Goal: Task Accomplishment & Management: Use online tool/utility

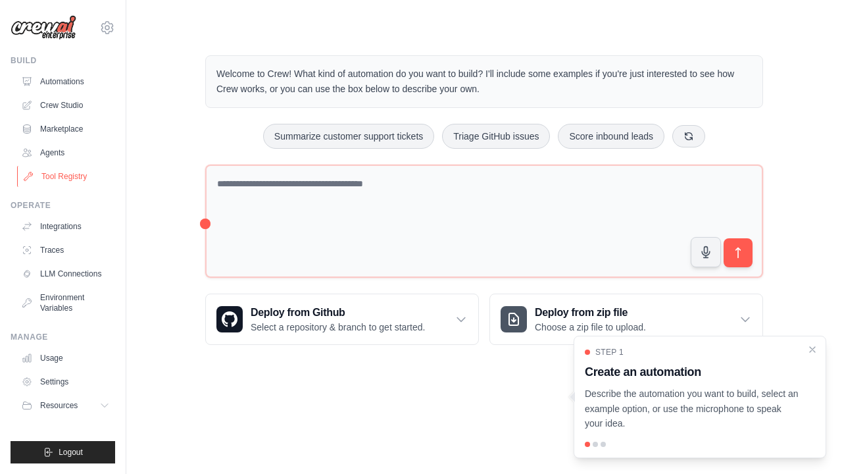
click at [93, 173] on link "Tool Registry" at bounding box center [66, 176] width 99 height 21
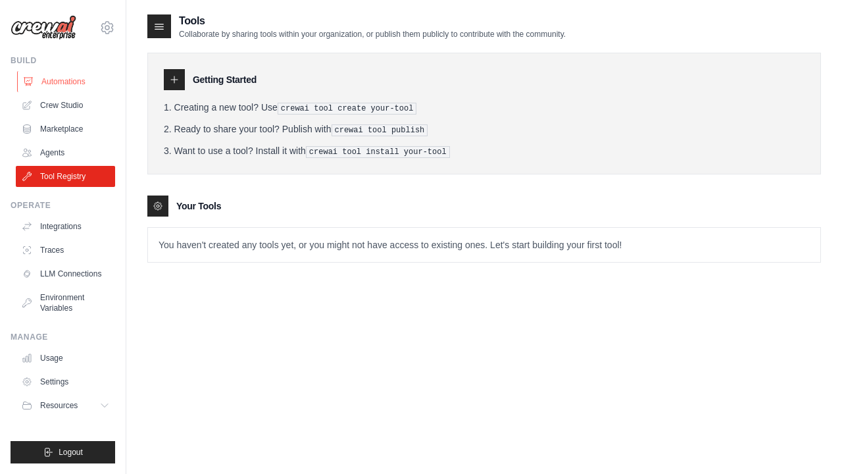
click at [64, 80] on link "Automations" at bounding box center [66, 81] width 99 height 21
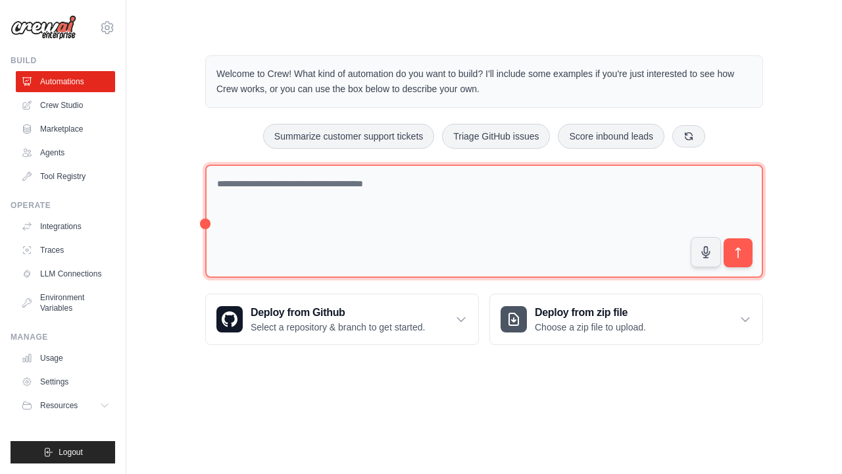
click at [253, 203] on textarea at bounding box center [484, 221] width 558 height 114
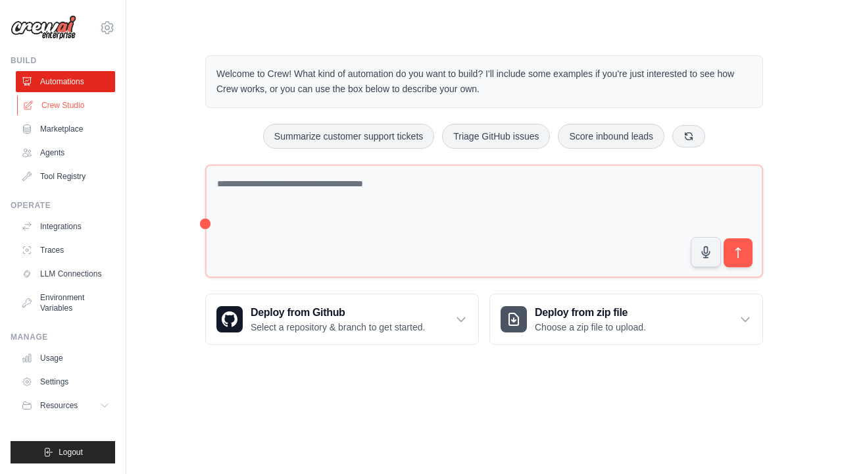
click at [86, 107] on link "Crew Studio" at bounding box center [66, 105] width 99 height 21
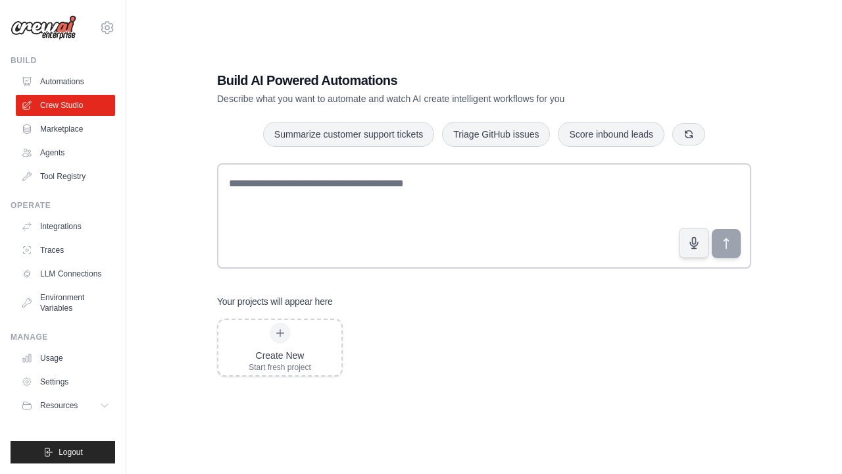
scroll to position [26, 0]
click at [314, 359] on div "Create New Start fresh project" at bounding box center [279, 347] width 123 height 55
click at [70, 131] on link "Marketplace" at bounding box center [66, 128] width 99 height 21
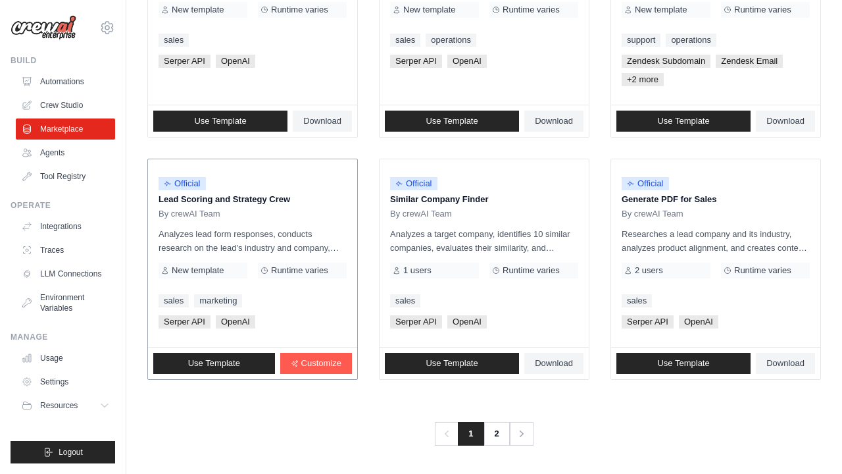
scroll to position [780, 0]
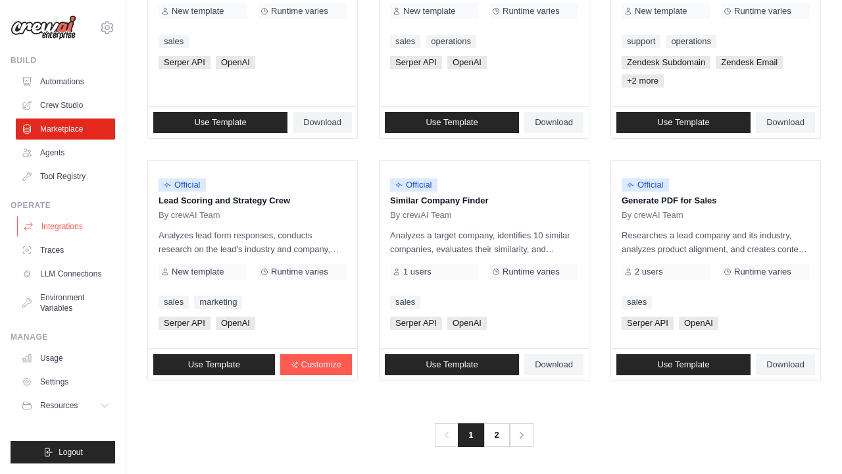
click at [65, 230] on link "Integrations" at bounding box center [66, 226] width 99 height 21
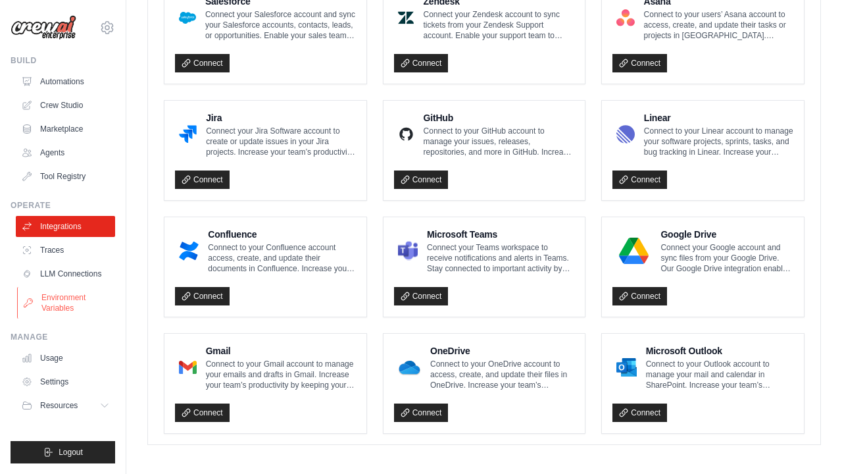
scroll to position [759, 0]
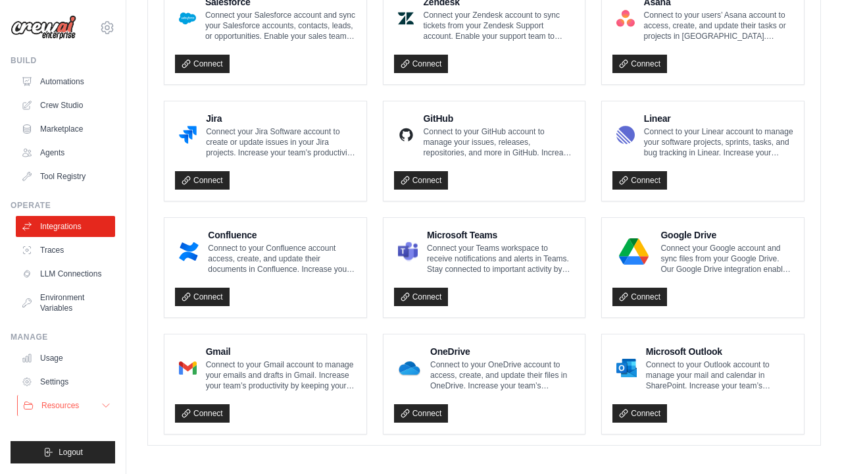
click at [77, 410] on span "Resources" at bounding box center [60, 405] width 38 height 11
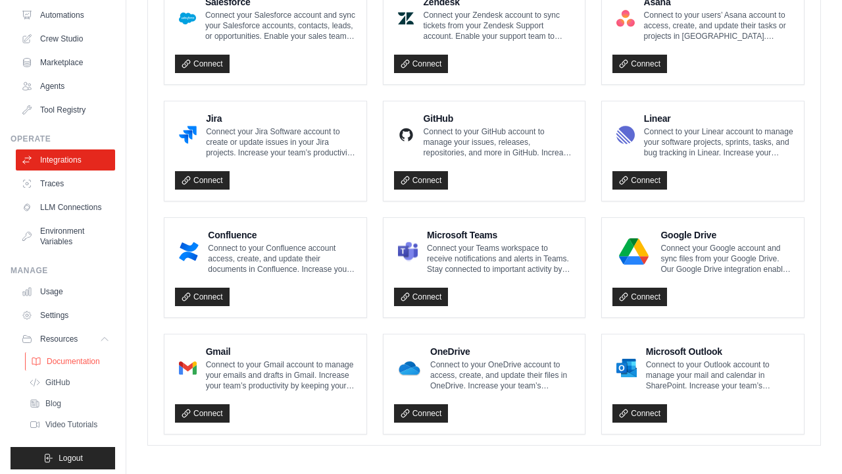
click at [83, 364] on span "Documentation" at bounding box center [73, 361] width 53 height 11
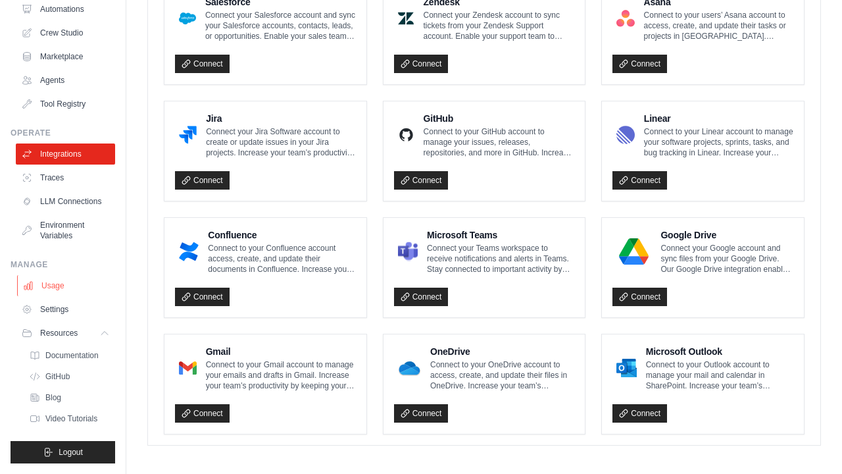
scroll to position [72, 0]
click at [51, 311] on link "Settings" at bounding box center [66, 309] width 99 height 21
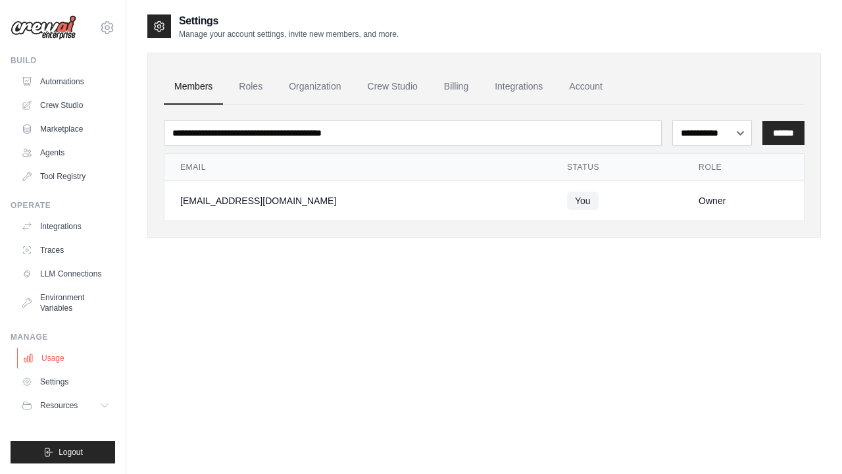
click at [53, 355] on link "Usage" at bounding box center [66, 357] width 99 height 21
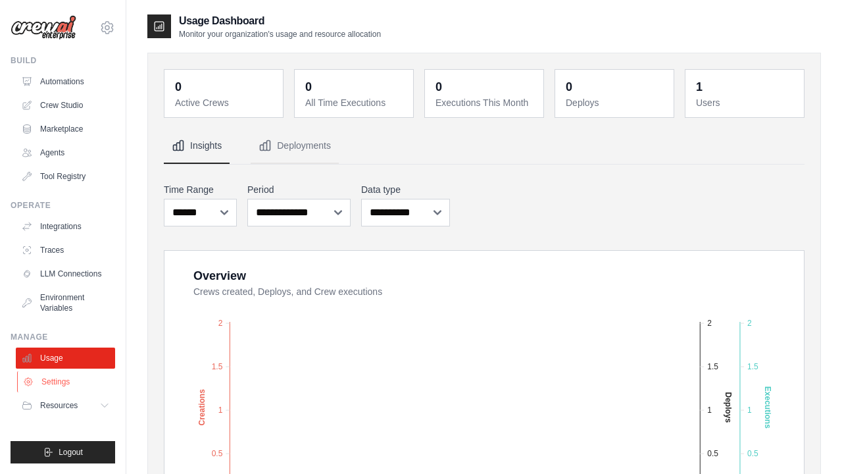
click at [55, 378] on link "Settings" at bounding box center [66, 381] width 99 height 21
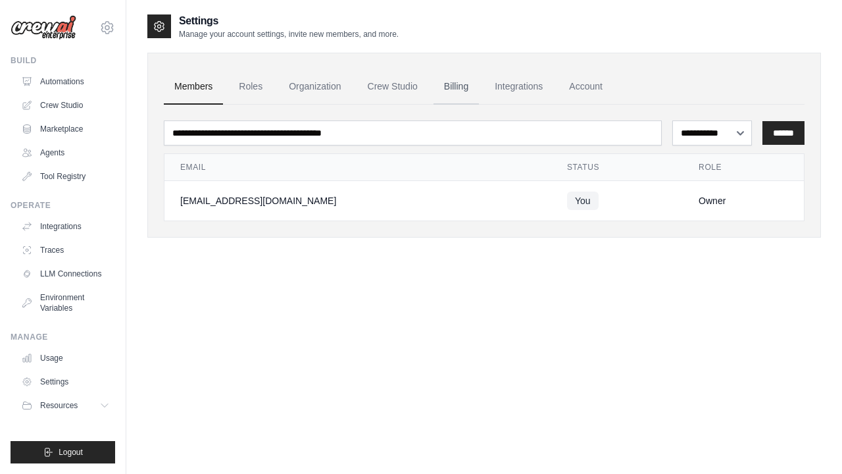
click at [466, 72] on link "Billing" at bounding box center [456, 87] width 45 height 36
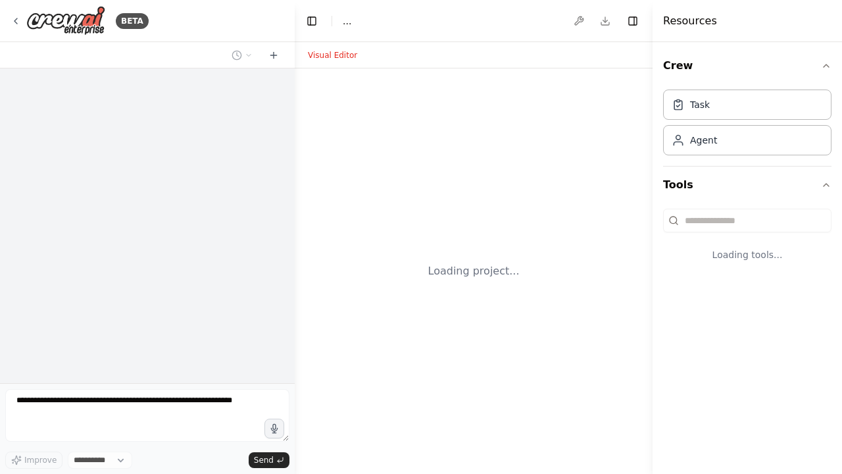
select select "****"
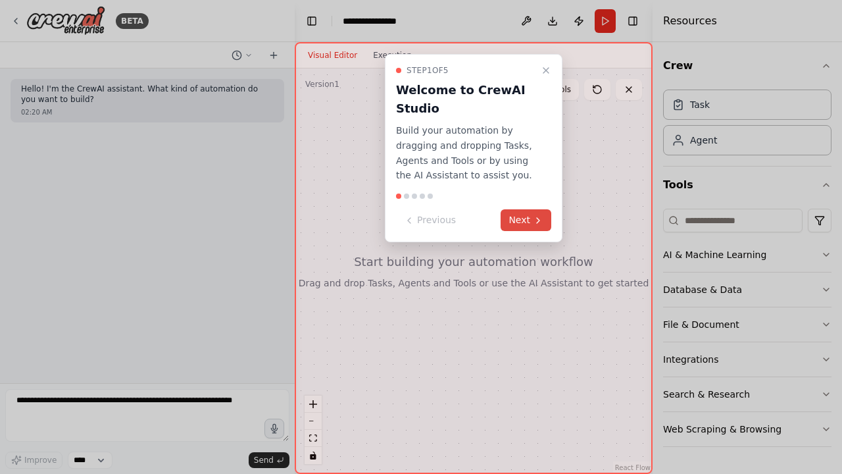
click at [532, 215] on button "Next" at bounding box center [526, 220] width 51 height 22
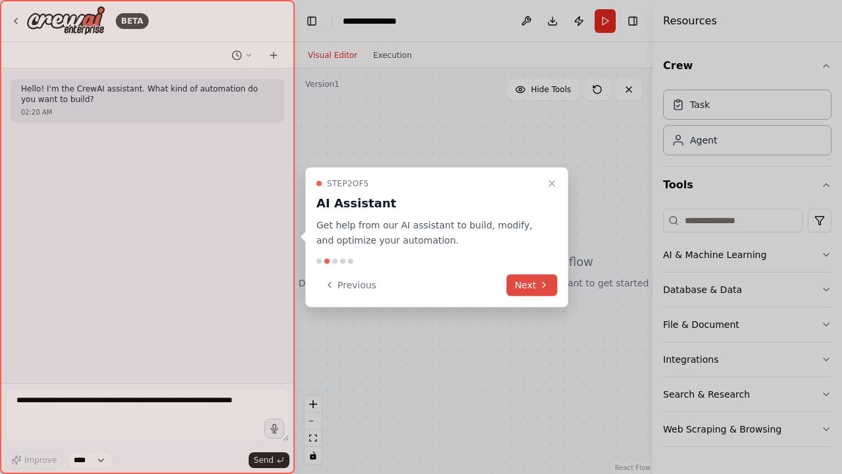
click at [542, 282] on icon at bounding box center [544, 285] width 11 height 11
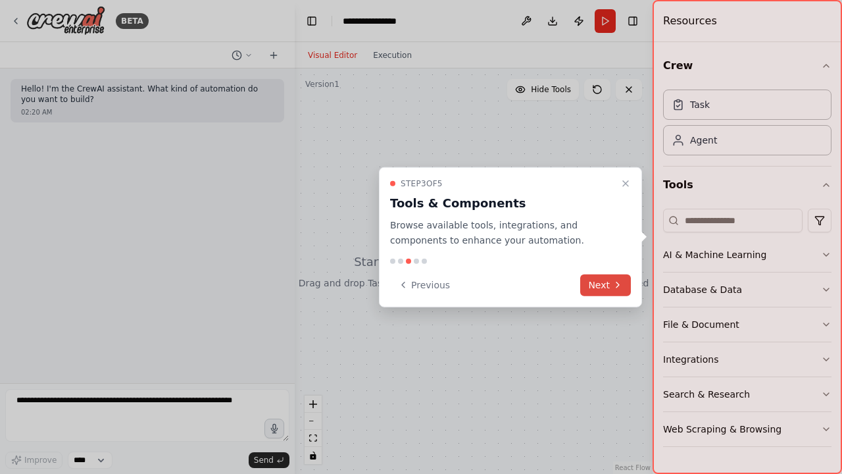
click at [587, 290] on button "Next" at bounding box center [605, 285] width 51 height 22
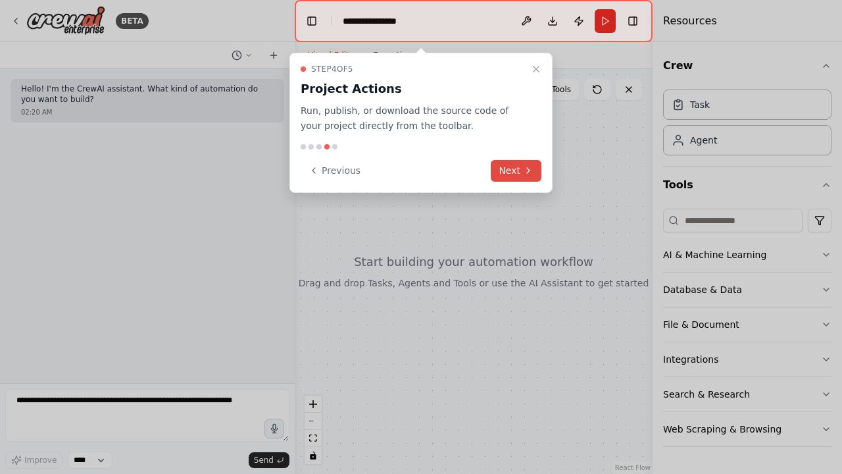
click at [517, 161] on button "Next" at bounding box center [516, 171] width 51 height 22
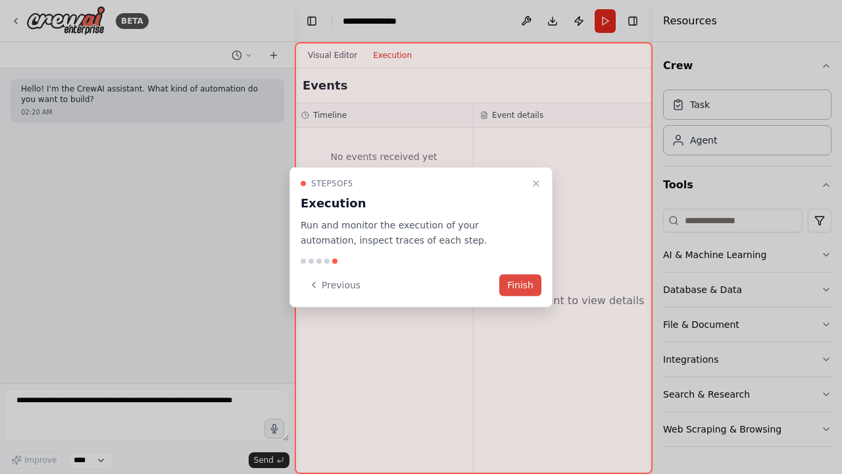
click at [520, 287] on button "Finish" at bounding box center [520, 285] width 42 height 22
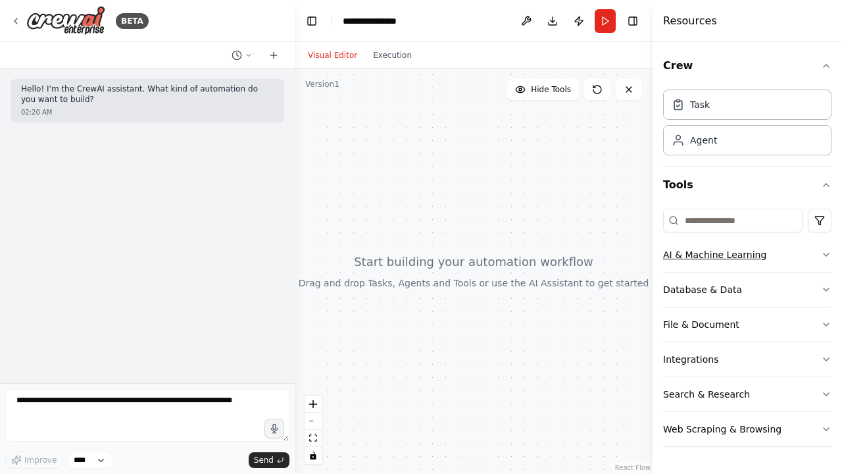
click at [734, 261] on button "AI & Machine Learning" at bounding box center [747, 255] width 168 height 34
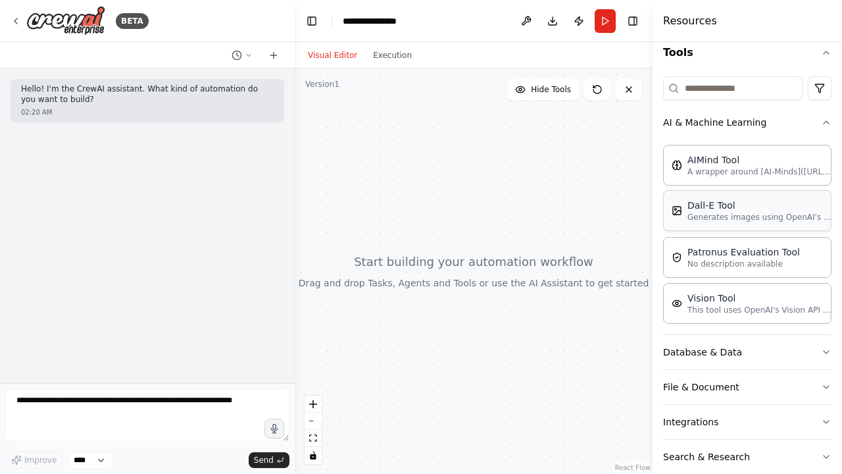
scroll to position [134, 0]
click at [749, 124] on button "AI & Machine Learning" at bounding box center [747, 121] width 168 height 34
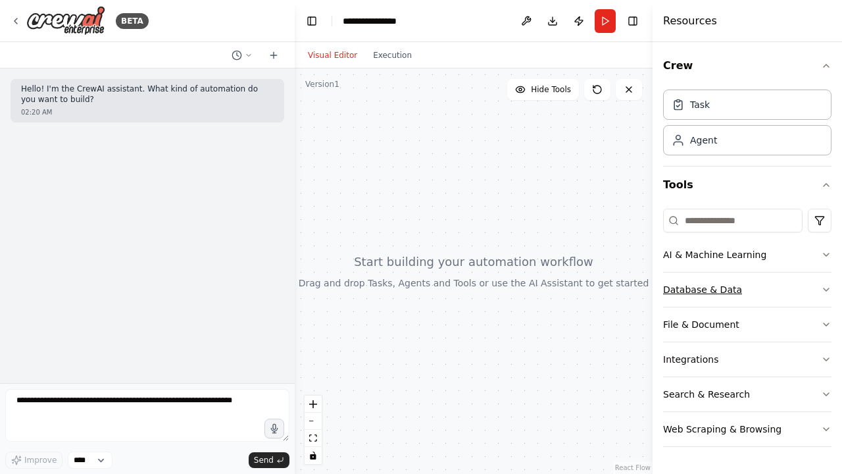
click at [751, 288] on button "Database & Data" at bounding box center [747, 289] width 168 height 34
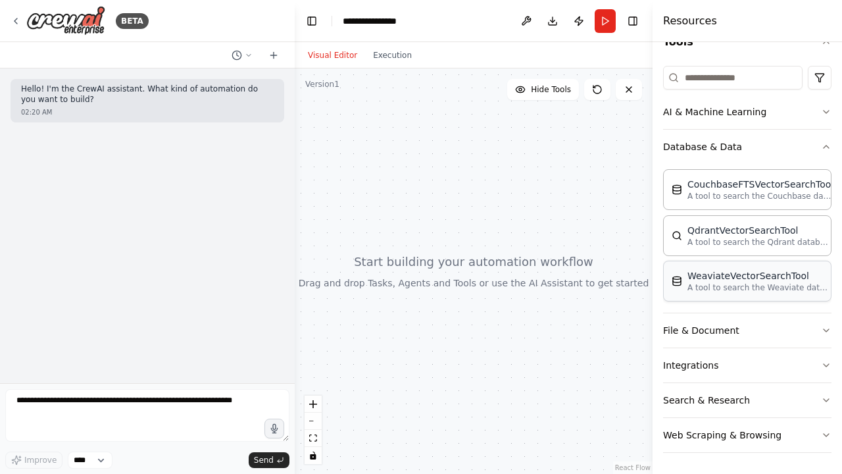
scroll to position [143, 0]
click at [757, 361] on button "Integrations" at bounding box center [747, 365] width 168 height 34
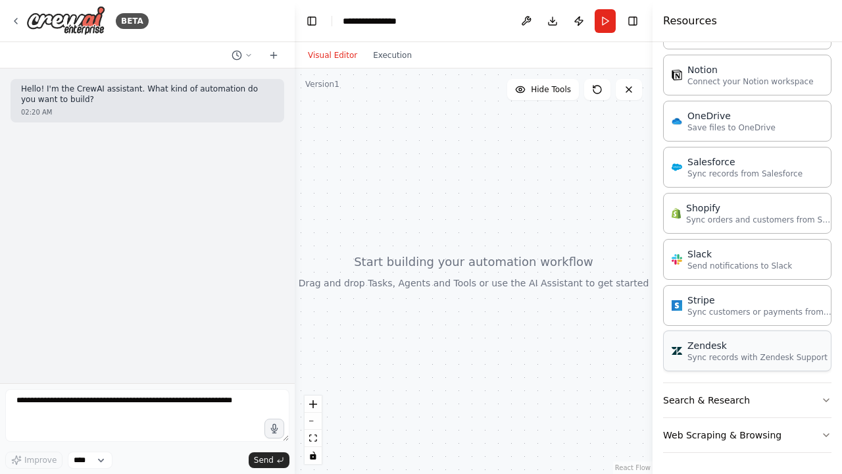
scroll to position [0, 0]
click at [753, 400] on button "Search & Research" at bounding box center [747, 400] width 168 height 34
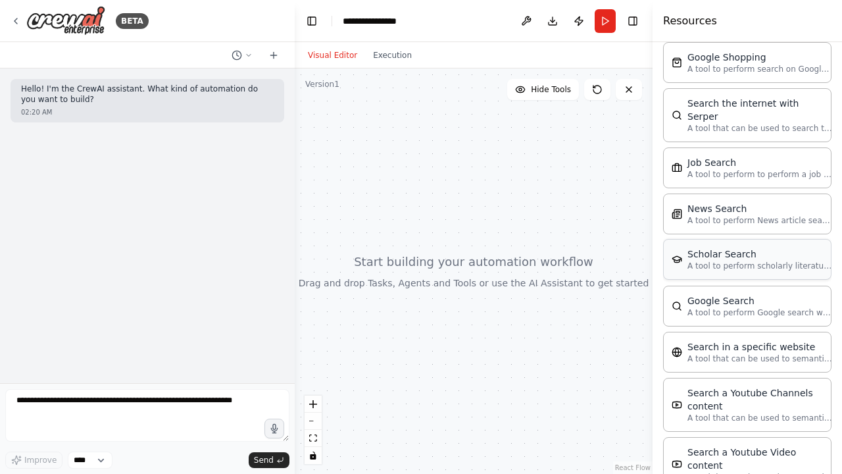
scroll to position [1683, 0]
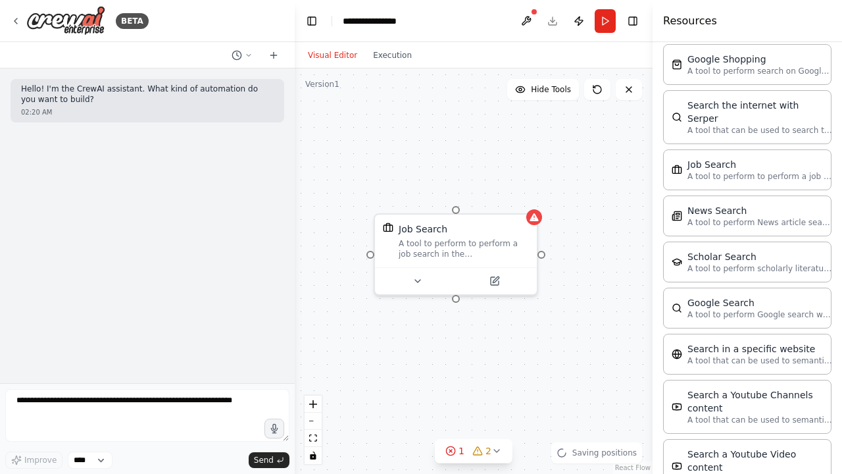
click at [589, 270] on div "Job Search A tool to perform to perform a job search in the US with a search_qu…" at bounding box center [474, 270] width 358 height 405
click at [648, 241] on button "Toggle Sidebar" at bounding box center [652, 237] width 11 height 474
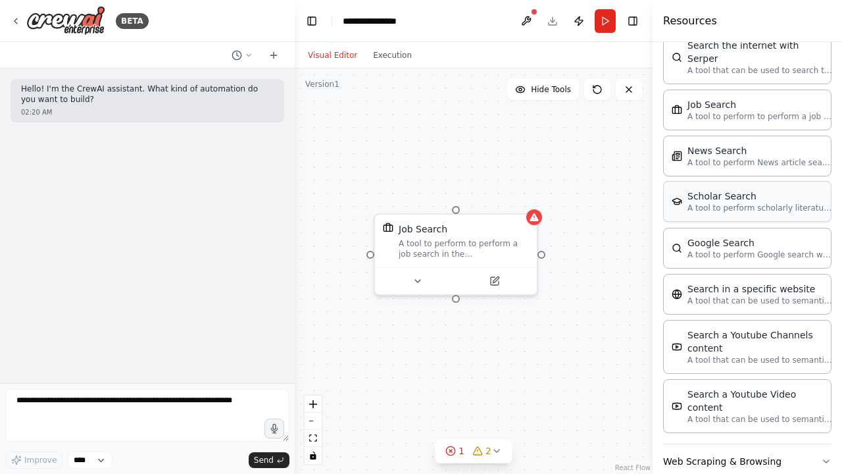
scroll to position [0, 0]
click at [753, 444] on button "Web Scraping & Browsing" at bounding box center [747, 461] width 168 height 34
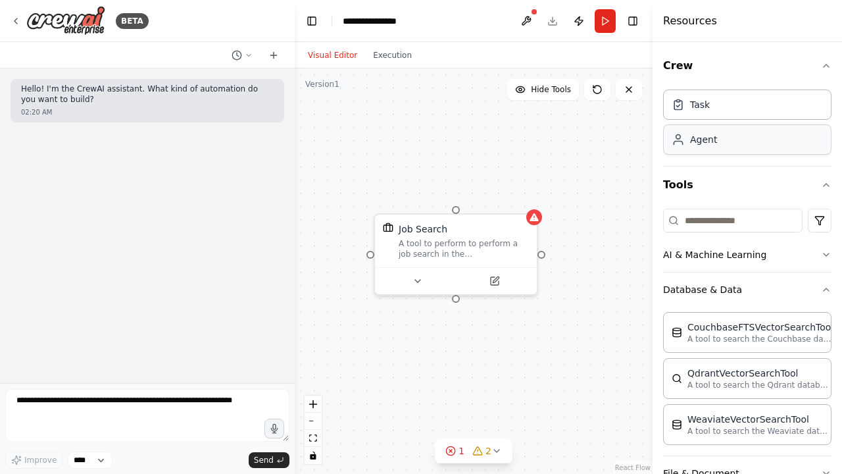
click at [734, 145] on div "Agent" at bounding box center [747, 139] width 168 height 30
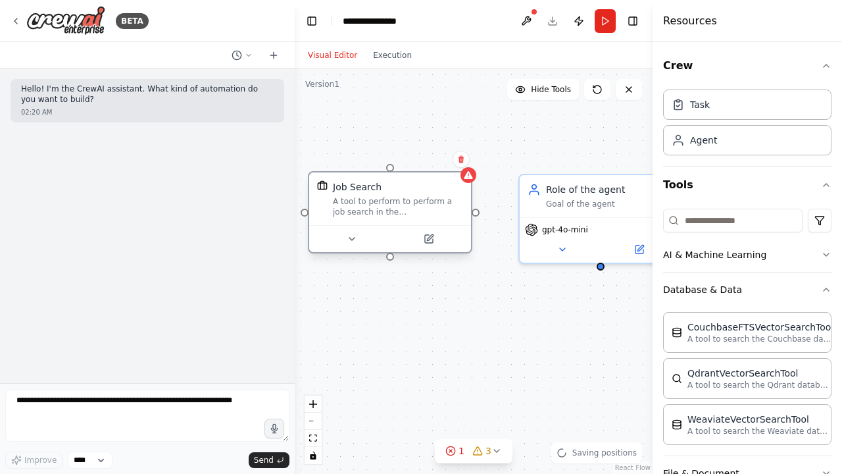
drag, startPoint x: 434, startPoint y: 238, endPoint x: 368, endPoint y: 201, distance: 75.7
click at [368, 201] on div "A tool to perform to perform a job search in the US with a search_query." at bounding box center [398, 206] width 130 height 21
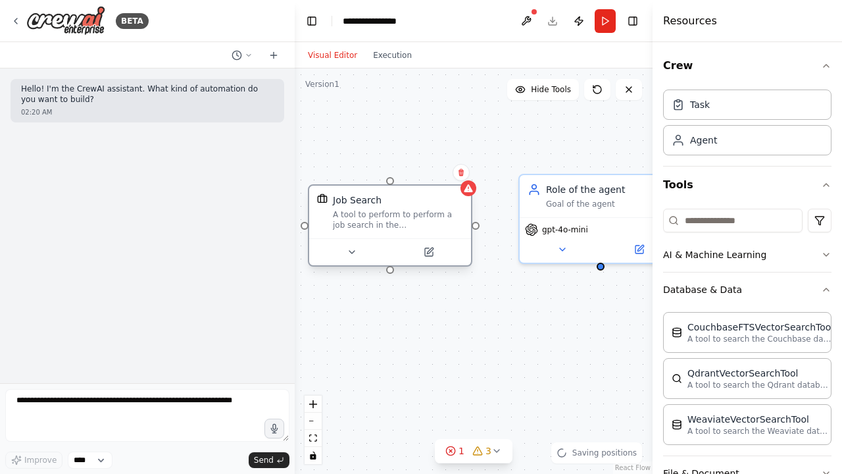
drag, startPoint x: 374, startPoint y: 203, endPoint x: 374, endPoint y: 218, distance: 15.1
click at [374, 218] on div "A tool to perform to perform a job search in the US with a search_query." at bounding box center [398, 219] width 130 height 21
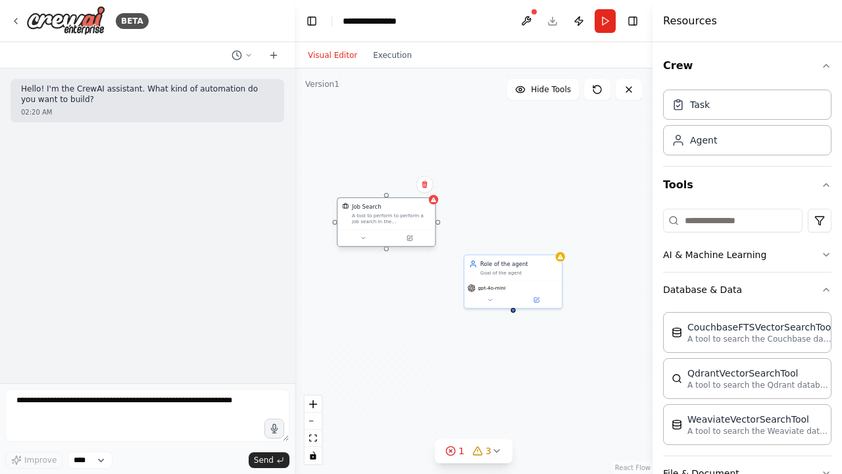
drag, startPoint x: 404, startPoint y: 284, endPoint x: 402, endPoint y: 220, distance: 63.2
click at [402, 220] on div "A tool to perform to perform a job search in the US with a search_query." at bounding box center [391, 219] width 78 height 13
drag, startPoint x: 439, startPoint y: 222, endPoint x: 513, endPoint y: 307, distance: 112.9
click at [513, 308] on div "Job Search A tool to perform to perform a job search in the US with a search_qu…" at bounding box center [437, 313] width 216 height 244
drag, startPoint x: 526, startPoint y: 292, endPoint x: 414, endPoint y: 151, distance: 179.9
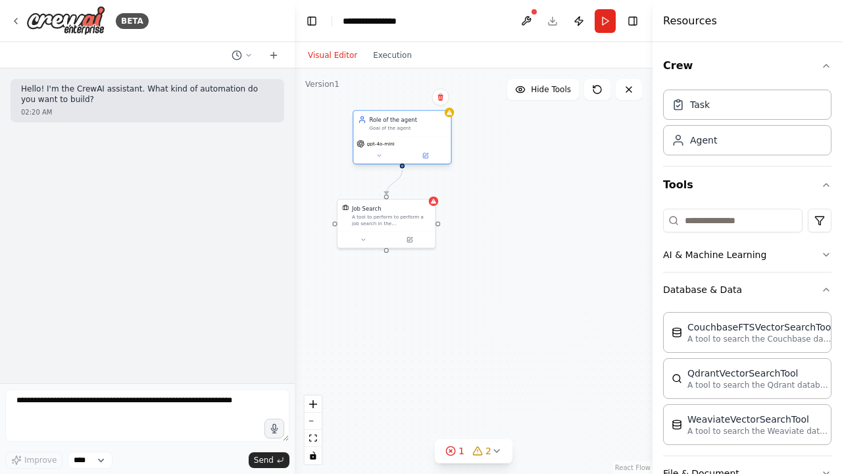
click at [414, 151] on div "gpt-4o-mini" at bounding box center [401, 150] width 97 height 28
drag, startPoint x: 392, startPoint y: 212, endPoint x: 417, endPoint y: 296, distance: 87.8
click at [417, 296] on div "Job Search A tool to perform to perform a job search in the US with a search_qu…" at bounding box center [415, 301] width 78 height 22
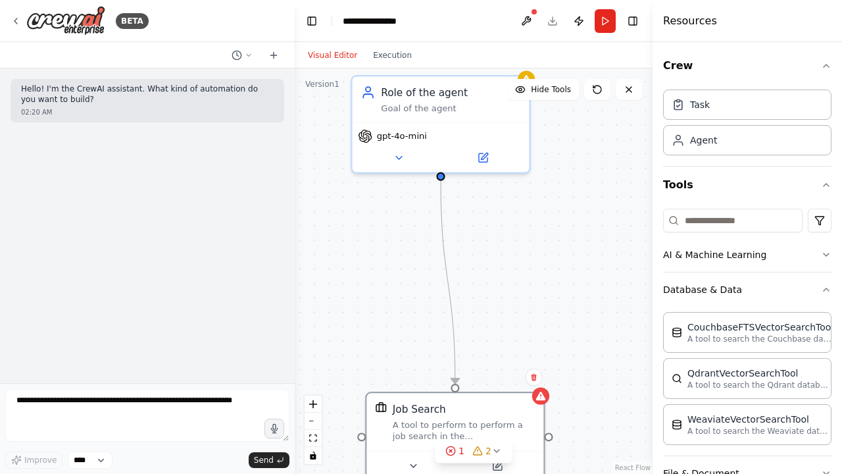
drag, startPoint x: 363, startPoint y: 184, endPoint x: 413, endPoint y: 299, distance: 124.9
click at [413, 299] on div ".deletable-edge-delete-btn { width: 20px; height: 20px; border: 0px solid #ffff…" at bounding box center [474, 270] width 358 height 405
click at [456, 374] on circle "Edge from 045f1149-1074-45c2-8bda-a1b6f0b3907f to a574c4b4-9a3e-4dd7-a1fe-373ec…" at bounding box center [454, 377] width 14 height 14
click at [485, 268] on div "Job Search A tool to perform to perform a job search in the US with a search_qu…" at bounding box center [474, 270] width 358 height 405
drag, startPoint x: 455, startPoint y: 388, endPoint x: 443, endPoint y: 178, distance: 210.2
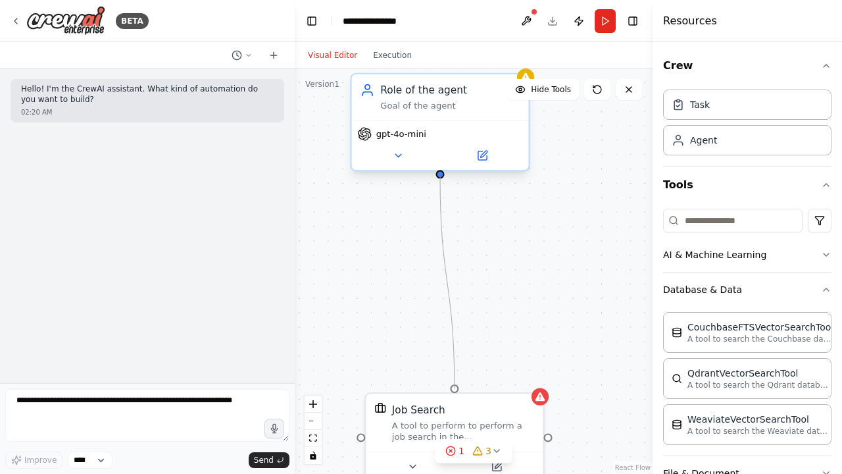
click at [443, 220] on div "Job Search A tool to perform to perform a job search in the US with a search_qu…" at bounding box center [502, 441] width 391 height 443
click at [491, 247] on div ".deletable-edge-delete-btn { width: 20px; height: 20px; border: 0px solid #ffff…" at bounding box center [474, 270] width 358 height 405
click at [444, 257] on icon "Edge from 045f1149-1074-45c2-8bda-a1b6f0b3907f to a574c4b4-9a3e-4dd7-a1fe-373ec…" at bounding box center [447, 283] width 14 height 203
click at [451, 283] on icon at bounding box center [447, 282] width 11 height 13
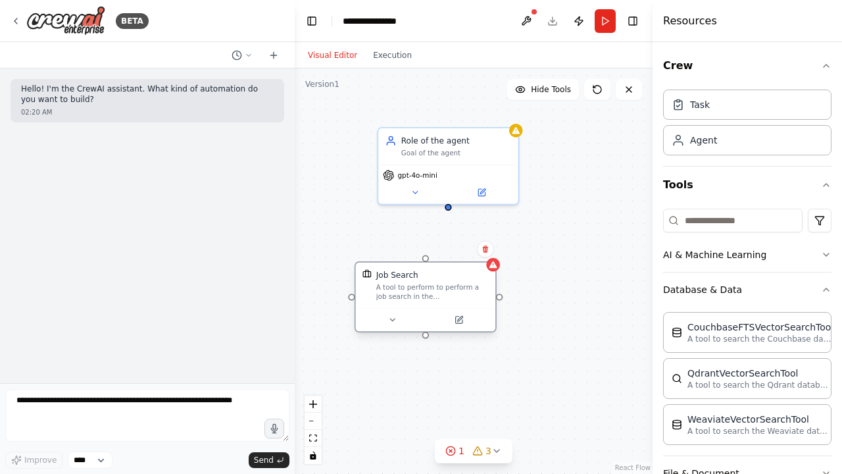
drag, startPoint x: 493, startPoint y: 422, endPoint x: 466, endPoint y: 304, distance: 121.6
click at [466, 305] on div "Job Search A tool to perform to perform a job search in the US with a search_qu…" at bounding box center [426, 296] width 142 height 71
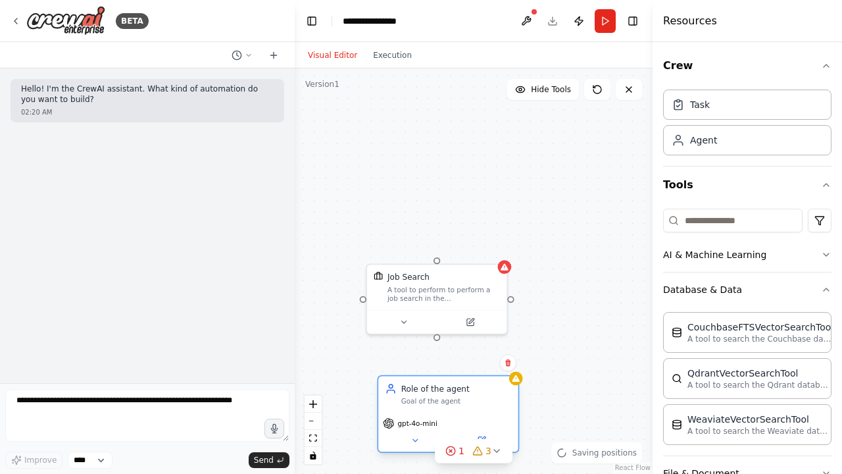
drag, startPoint x: 461, startPoint y: 183, endPoint x: 460, endPoint y: 433, distance: 250.0
click at [460, 433] on div "gpt-4o-mini" at bounding box center [447, 432] width 139 height 39
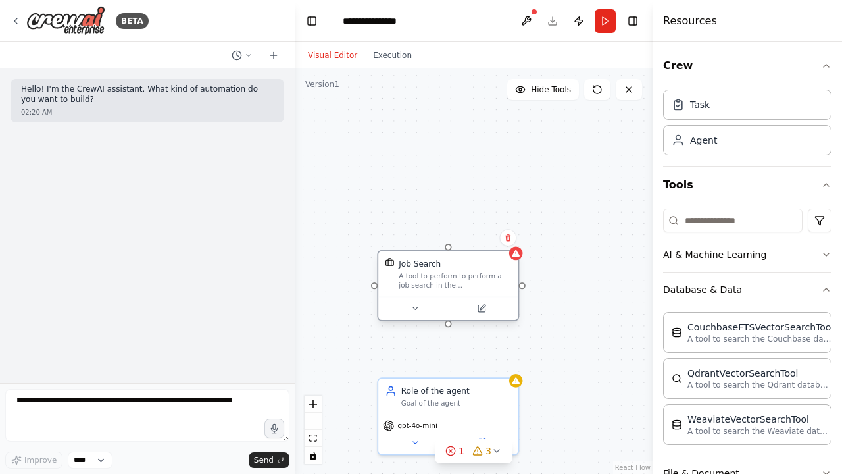
drag, startPoint x: 448, startPoint y: 305, endPoint x: 461, endPoint y: 288, distance: 20.7
click at [461, 288] on div "Job Search A tool to perform to perform a job search in the US with a search_qu…" at bounding box center [447, 273] width 139 height 45
click at [499, 271] on div "Job Search A tool to perform to perform a job search in the US with a search_qu…" at bounding box center [455, 274] width 113 height 32
click at [478, 305] on icon at bounding box center [481, 308] width 7 height 7
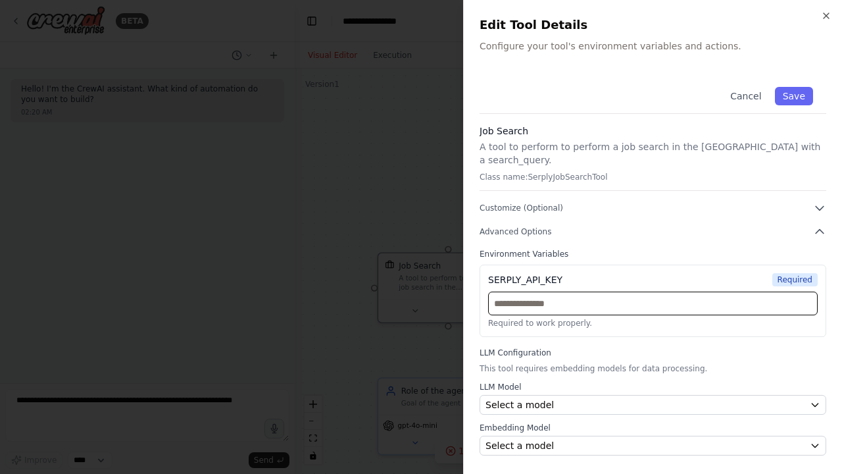
click at [570, 292] on input "text" at bounding box center [653, 303] width 330 height 24
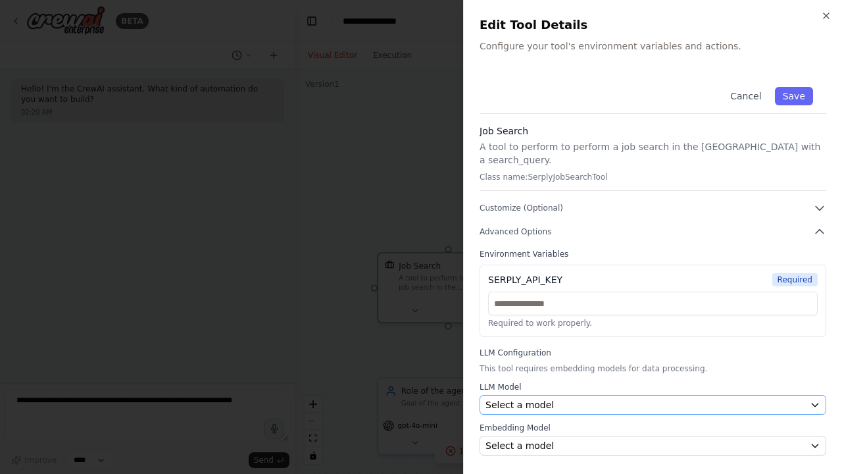
click at [524, 398] on span "Select a model" at bounding box center [520, 404] width 68 height 13
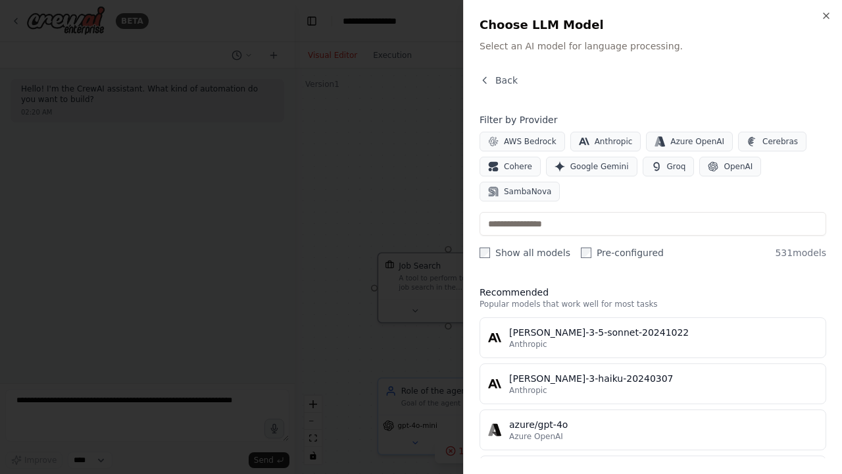
click at [425, 361] on div at bounding box center [421, 237] width 842 height 474
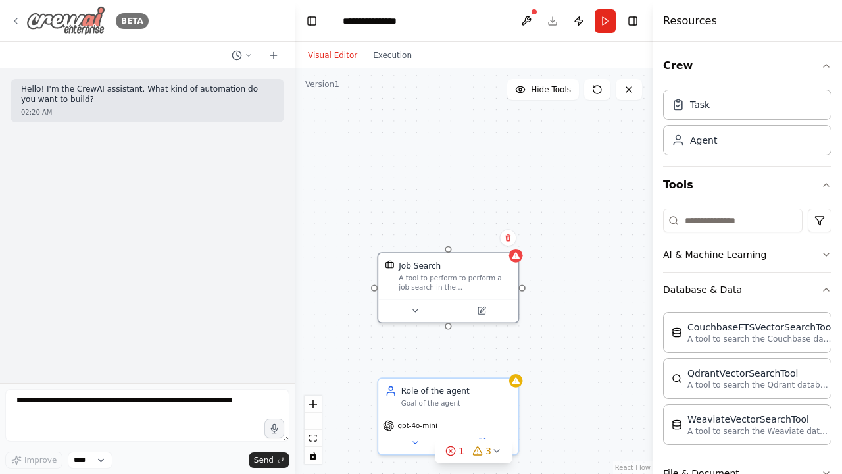
click at [16, 18] on icon at bounding box center [15, 20] width 3 height 5
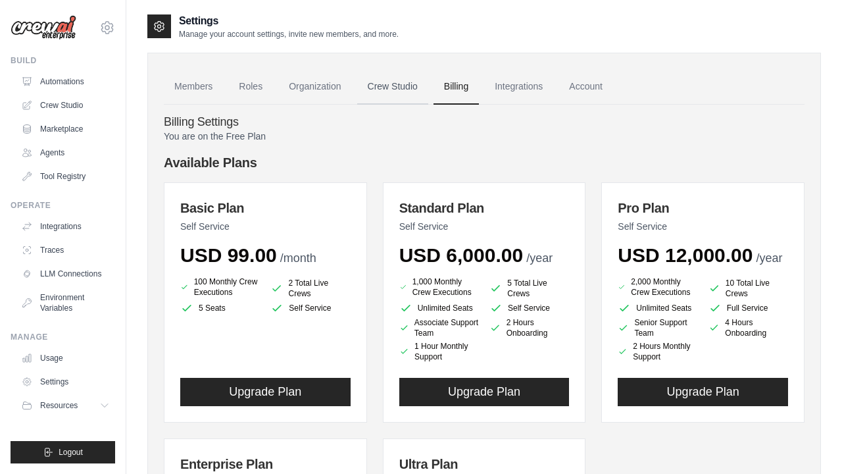
click at [413, 84] on link "Crew Studio" at bounding box center [392, 87] width 71 height 36
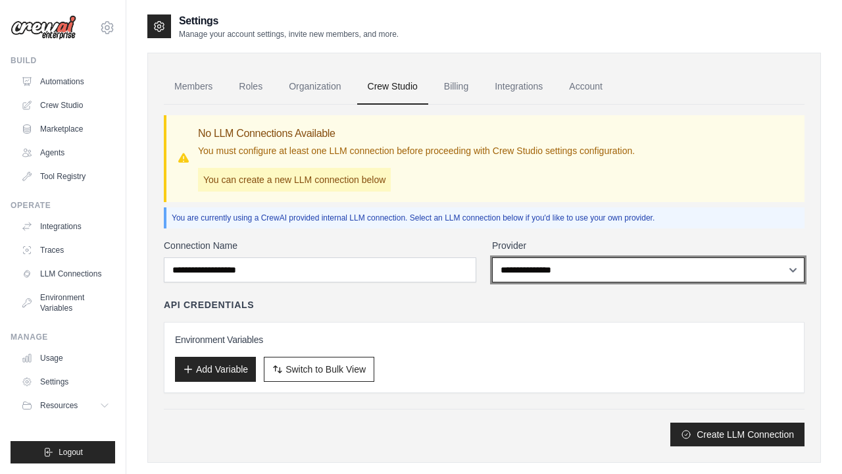
select select "******"
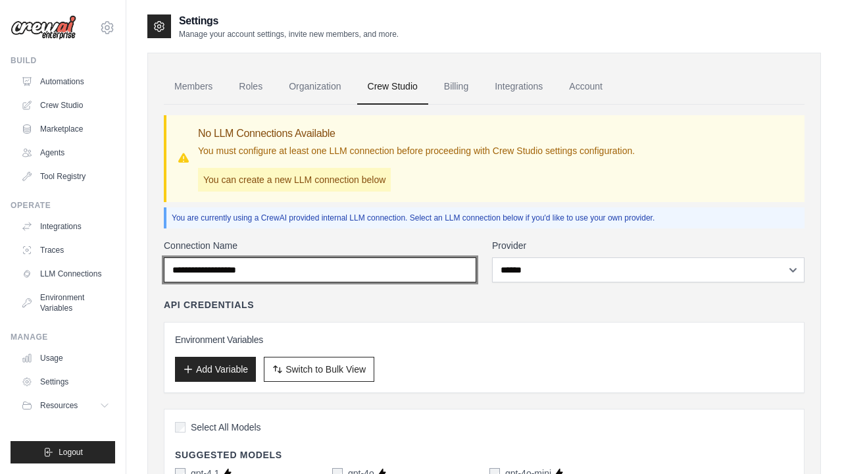
click at [442, 272] on input "Connection Name" at bounding box center [320, 269] width 313 height 25
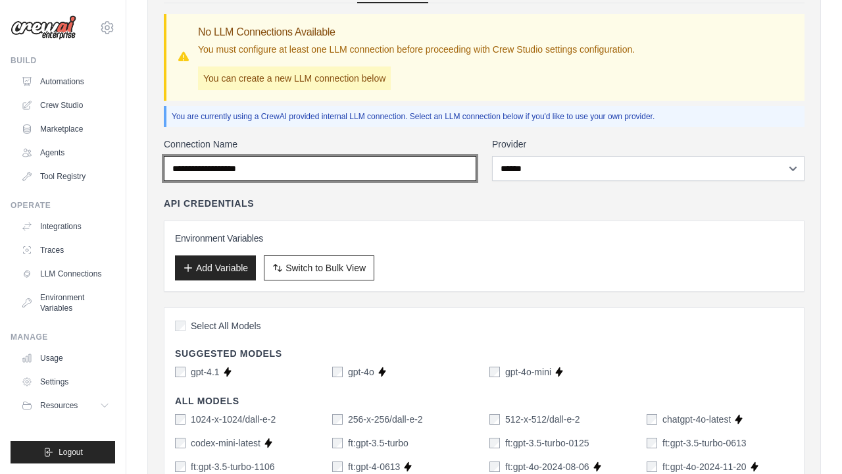
scroll to position [101, 0]
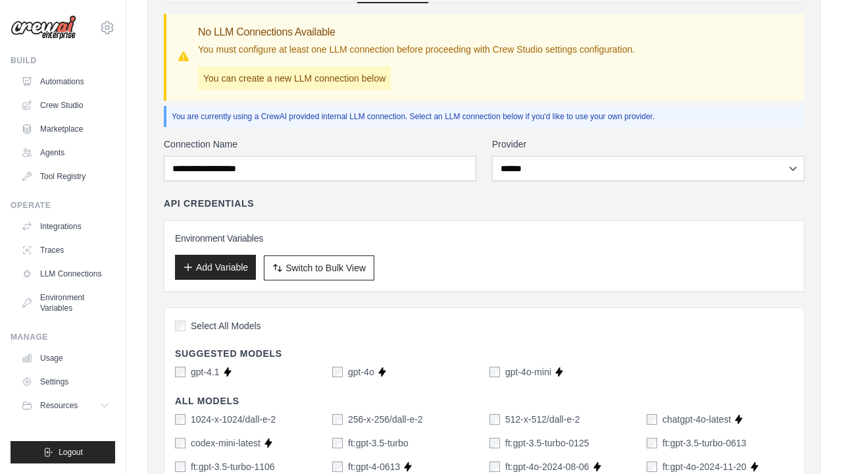
click at [236, 260] on button "Add Variable" at bounding box center [215, 267] width 81 height 25
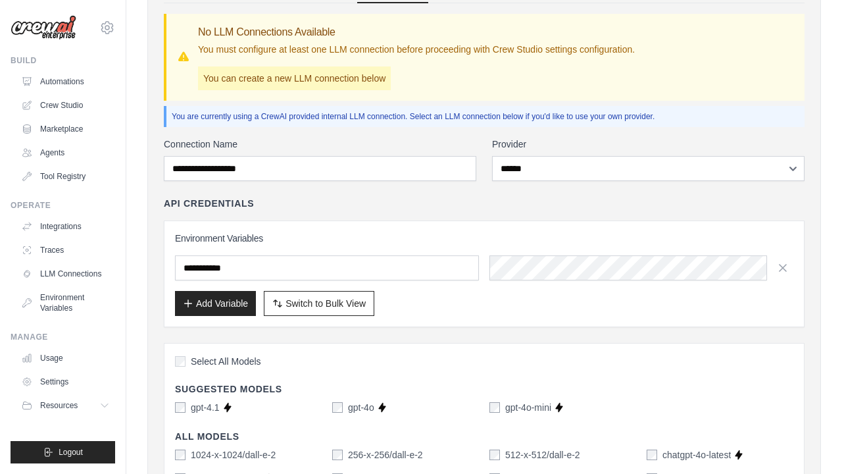
click at [334, 275] on input "text" at bounding box center [327, 267] width 304 height 25
click at [661, 314] on div "Add Variable Switch to Bulk View Switch to Table View" at bounding box center [484, 303] width 618 height 25
click at [787, 272] on icon "button" at bounding box center [782, 267] width 13 height 13
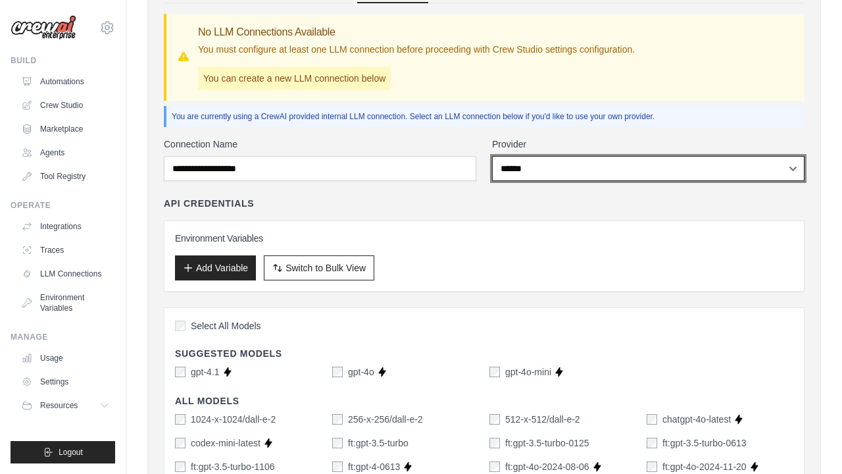
select select
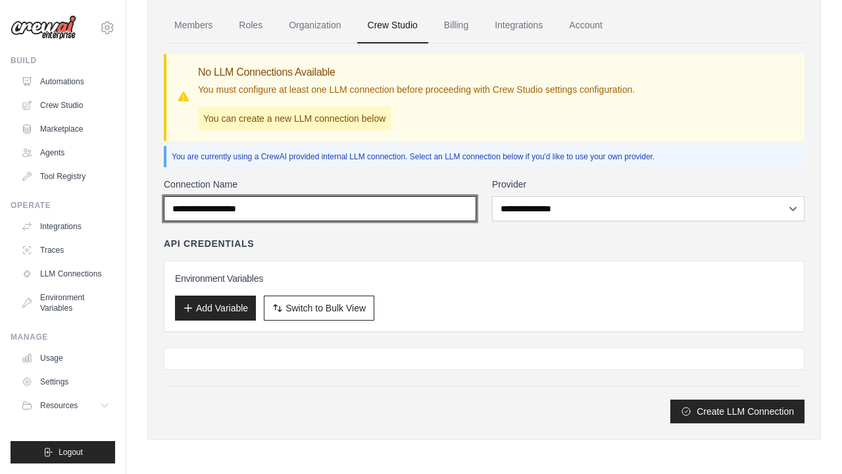
click at [389, 213] on input "Connection Name" at bounding box center [320, 208] width 313 height 25
click at [384, 208] on input "Connection Name" at bounding box center [320, 208] width 313 height 25
paste input "**********"
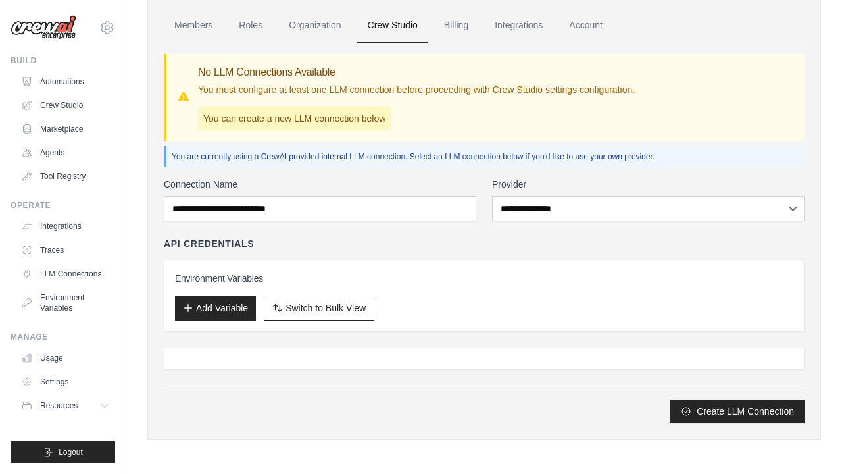
click at [338, 258] on div "API Credentials Environment Variables Add Variable Switch to Bulk View Switch t…" at bounding box center [484, 284] width 641 height 95
click at [355, 239] on div "API Credentials" at bounding box center [484, 243] width 641 height 13
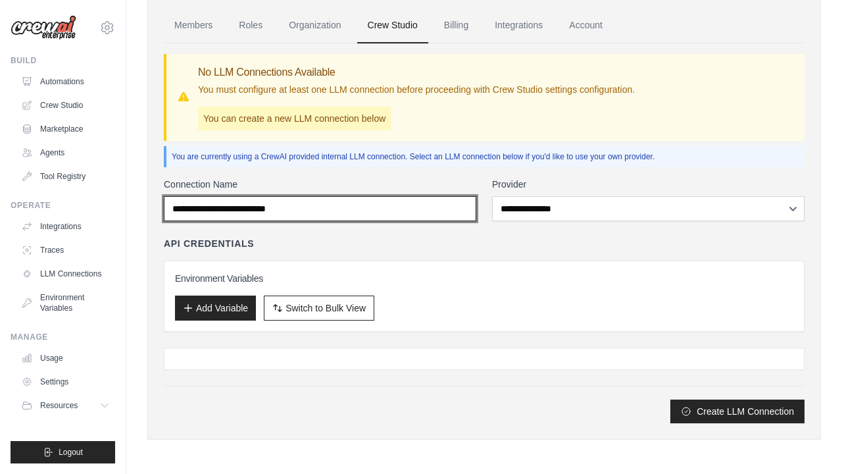
click at [336, 216] on input "**********" at bounding box center [320, 208] width 313 height 25
type input "*"
type input "**********"
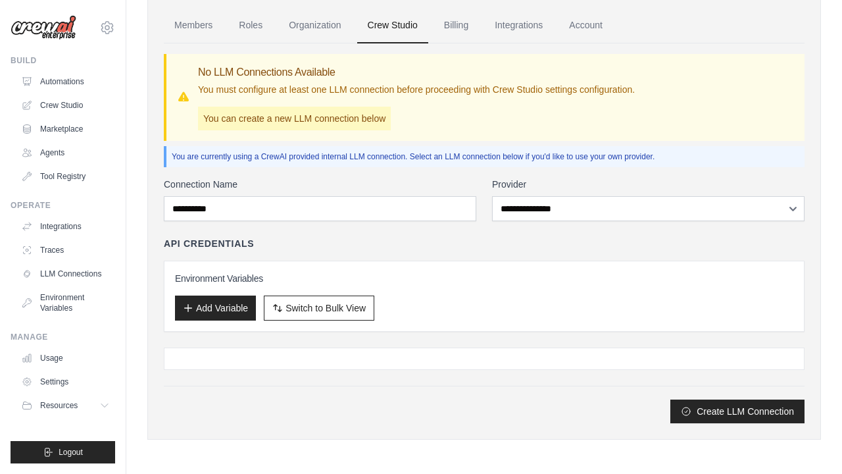
click at [497, 243] on div "API Credentials" at bounding box center [484, 243] width 641 height 13
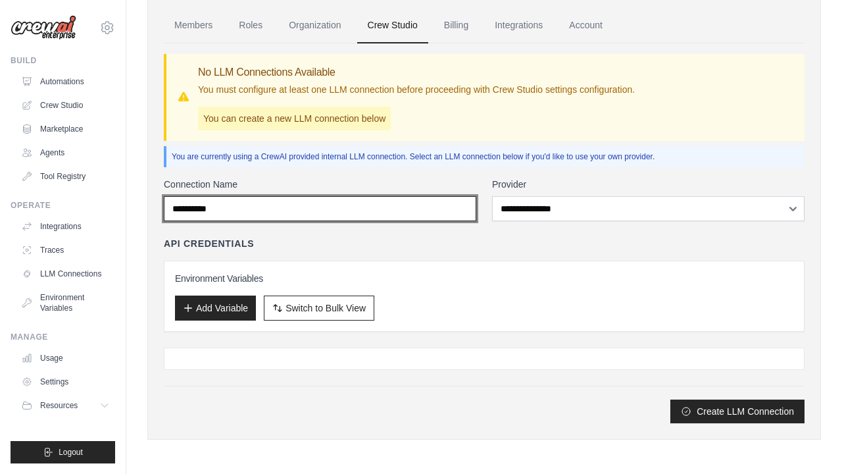
click at [363, 211] on input "**********" at bounding box center [320, 208] width 313 height 25
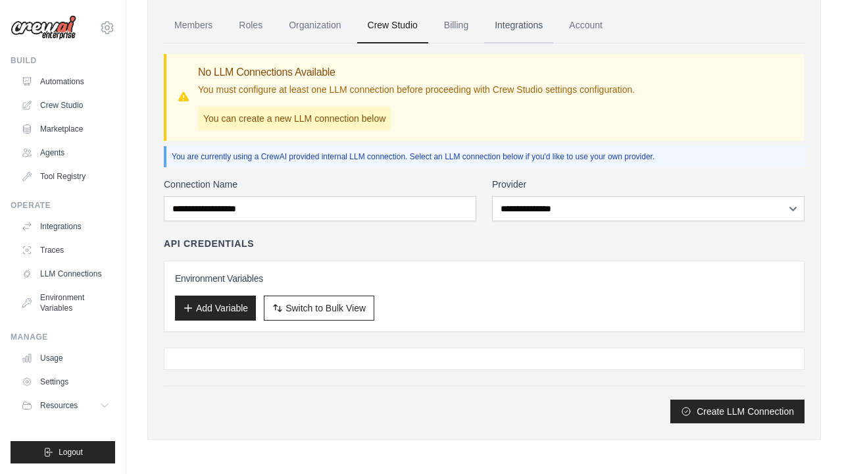
click at [531, 26] on link "Integrations" at bounding box center [518, 26] width 69 height 36
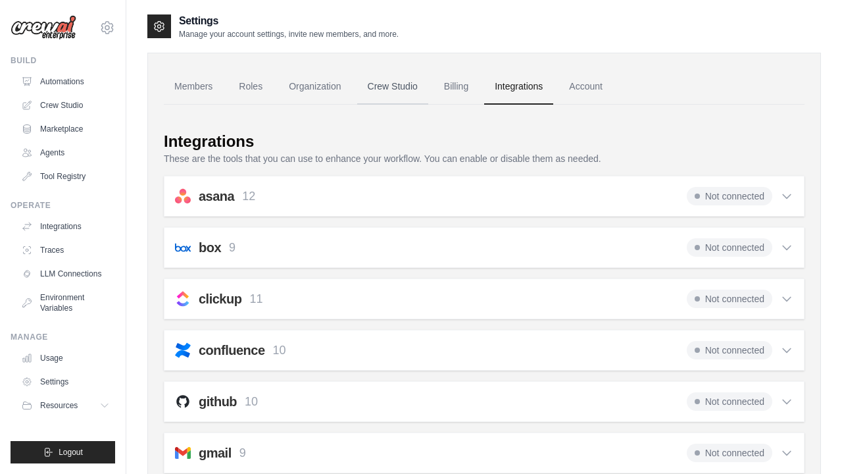
click at [413, 78] on link "Crew Studio" at bounding box center [392, 87] width 71 height 36
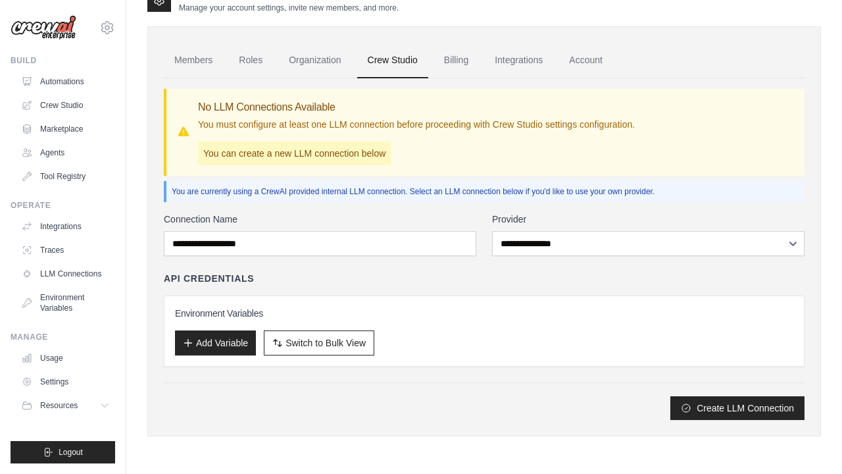
scroll to position [26, 0]
click at [341, 156] on p "You can create a new LLM connection below" at bounding box center [294, 153] width 193 height 24
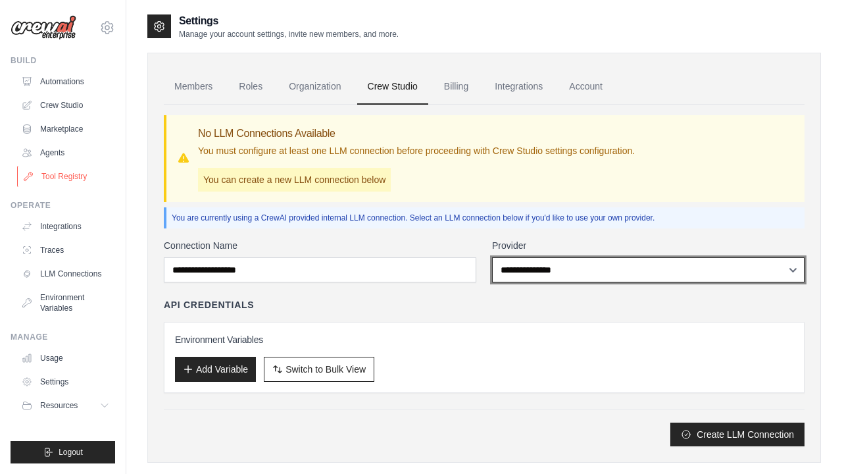
scroll to position [0, 0]
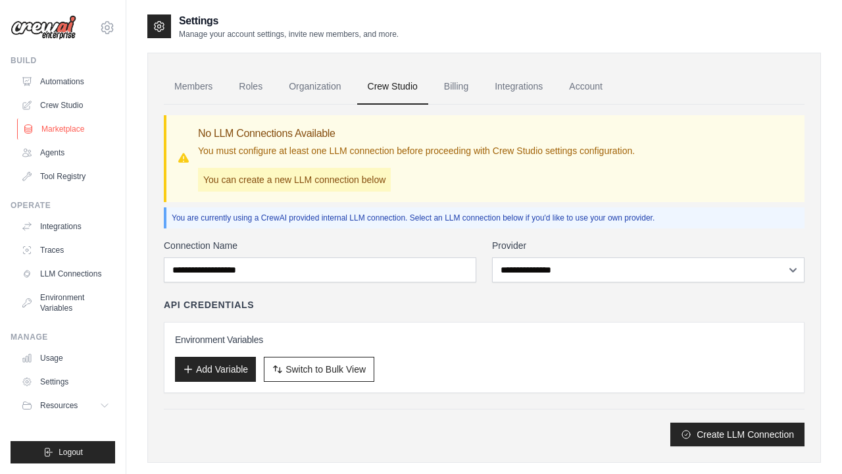
click at [55, 127] on link "Marketplace" at bounding box center [66, 128] width 99 height 21
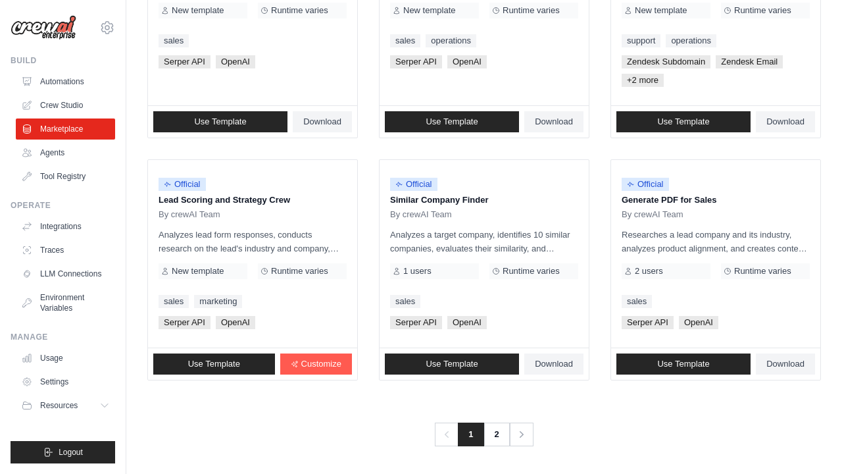
scroll to position [780, 0]
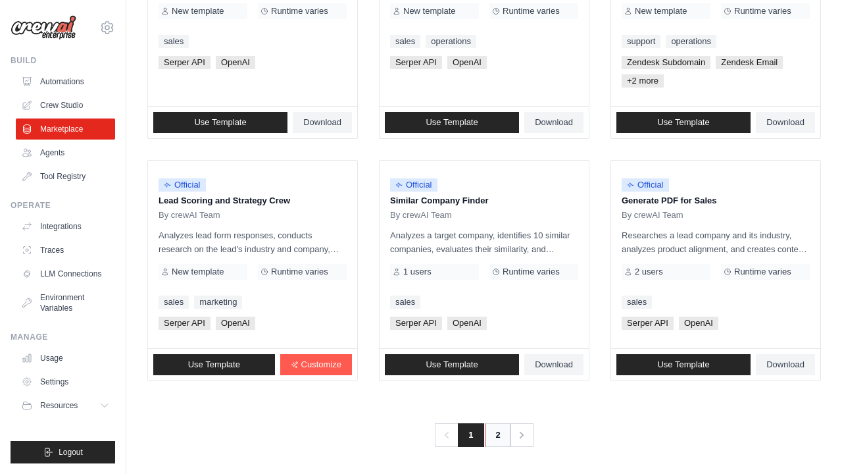
click at [499, 433] on link "2" at bounding box center [498, 435] width 26 height 24
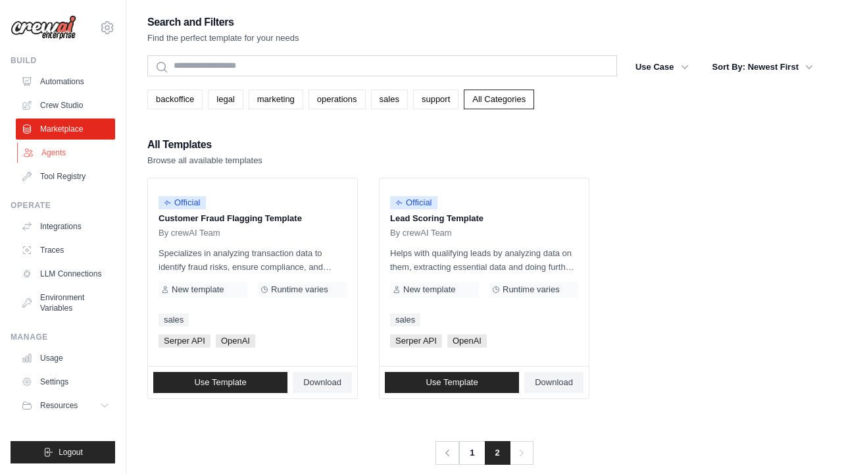
click at [67, 157] on link "Agents" at bounding box center [66, 152] width 99 height 21
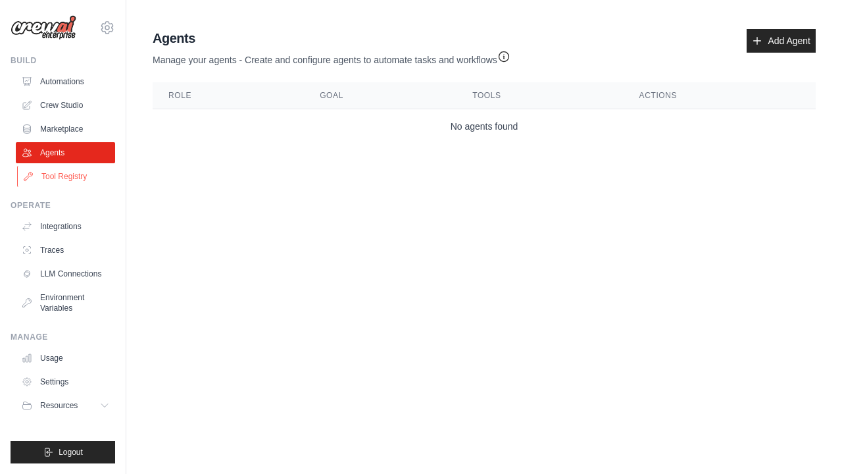
click at [70, 184] on link "Tool Registry" at bounding box center [66, 176] width 99 height 21
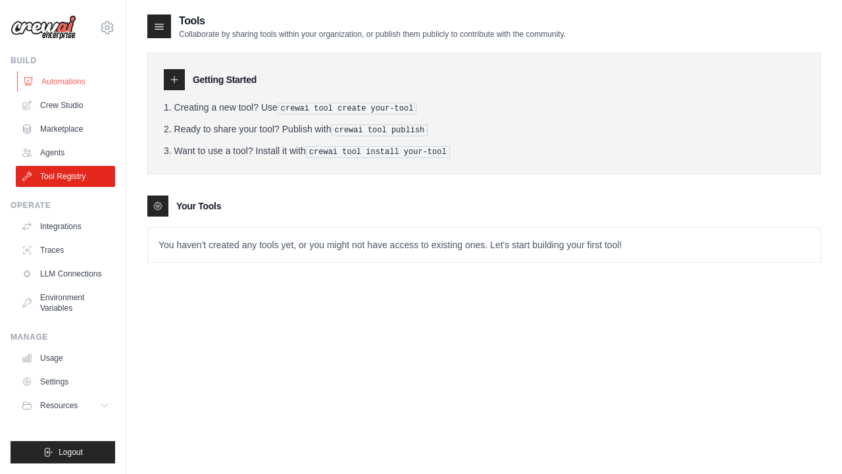
click at [64, 80] on link "Automations" at bounding box center [66, 81] width 99 height 21
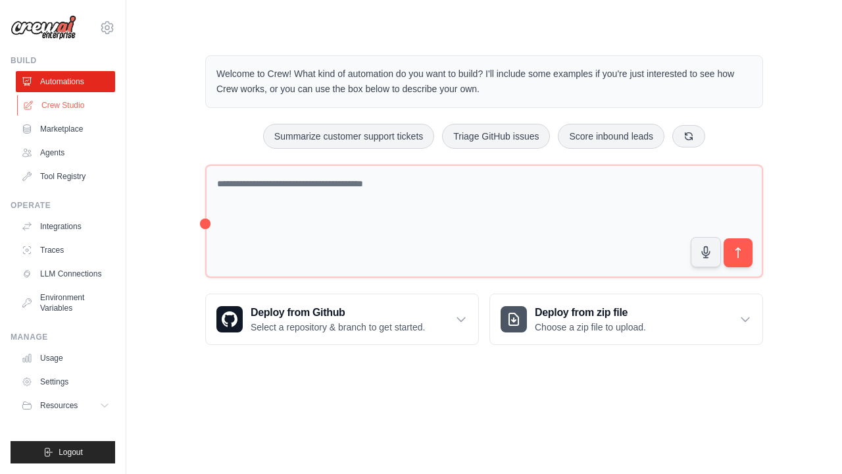
click at [86, 109] on link "Crew Studio" at bounding box center [66, 105] width 99 height 21
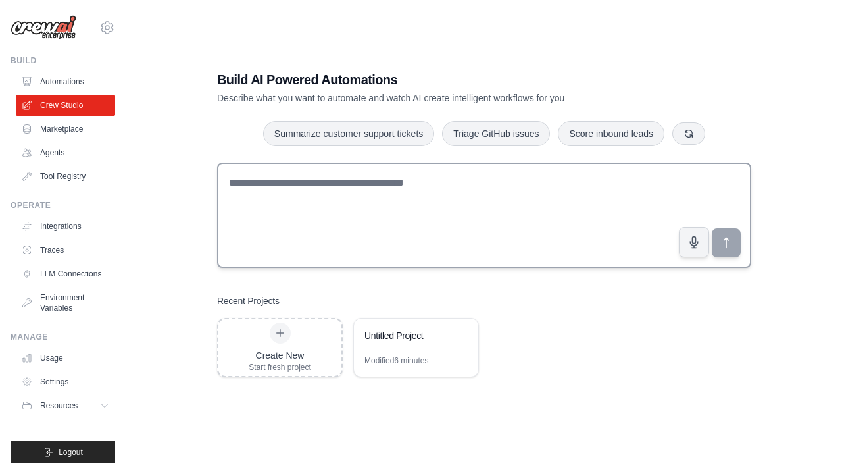
scroll to position [26, 0]
click at [407, 339] on div "Untitled Project" at bounding box center [409, 335] width 90 height 13
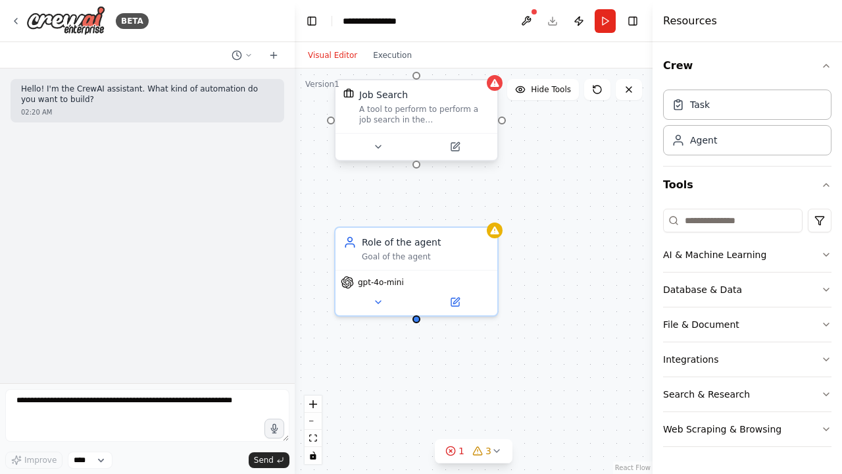
click at [479, 107] on div "A tool to perform to perform a job search in the [GEOGRAPHIC_DATA] with a searc…" at bounding box center [424, 114] width 130 height 21
click at [430, 118] on div "A tool to perform to perform a job search in the [GEOGRAPHIC_DATA] with a searc…" at bounding box center [424, 114] width 130 height 21
click at [276, 55] on icon at bounding box center [273, 55] width 6 height 0
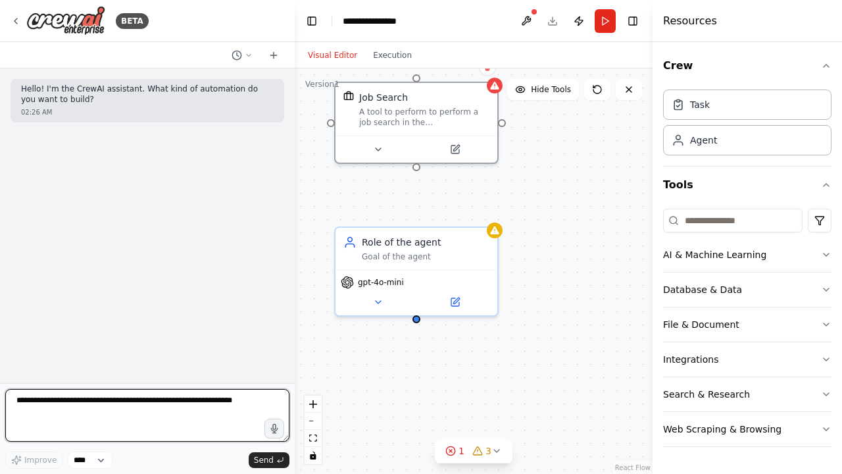
click at [213, 422] on textarea at bounding box center [147, 415] width 284 height 53
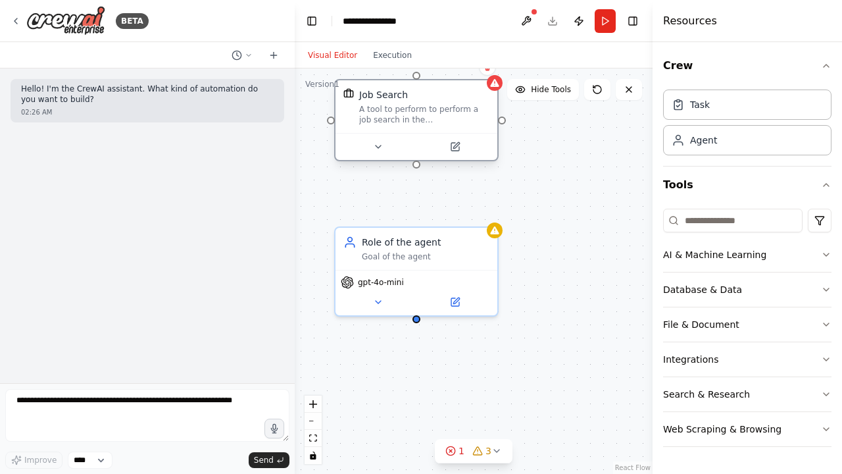
click at [424, 127] on div "Job Search A tool to perform to perform a job search in the [GEOGRAPHIC_DATA] w…" at bounding box center [417, 106] width 162 height 53
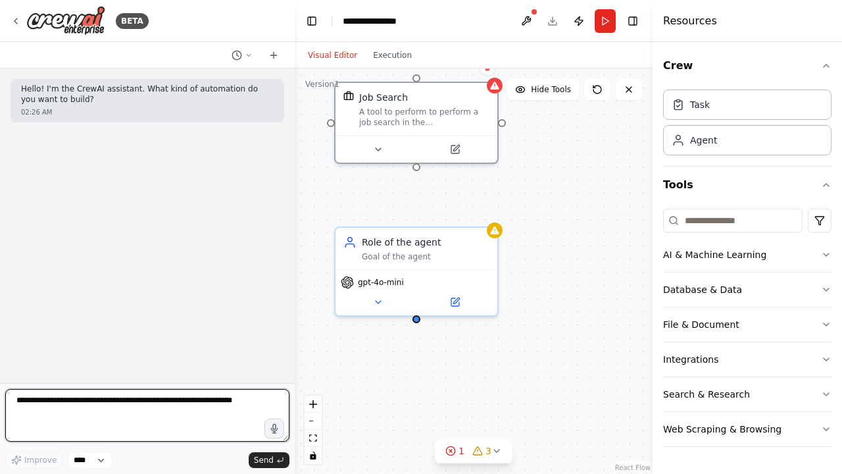
click at [56, 407] on textarea at bounding box center [147, 415] width 284 height 53
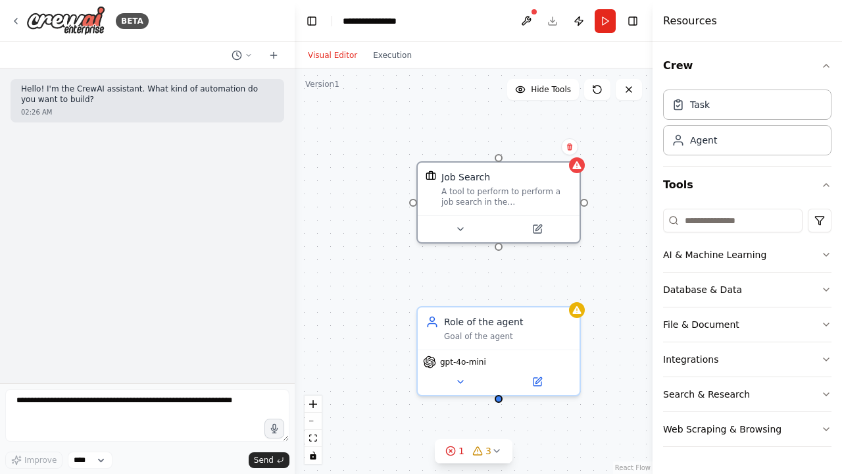
drag, startPoint x: 498, startPoint y: 374, endPoint x: 573, endPoint y: 438, distance: 98.5
click at [573, 438] on div "Job Search A tool to perform to perform a job search in the [GEOGRAPHIC_DATA] w…" at bounding box center [474, 270] width 358 height 405
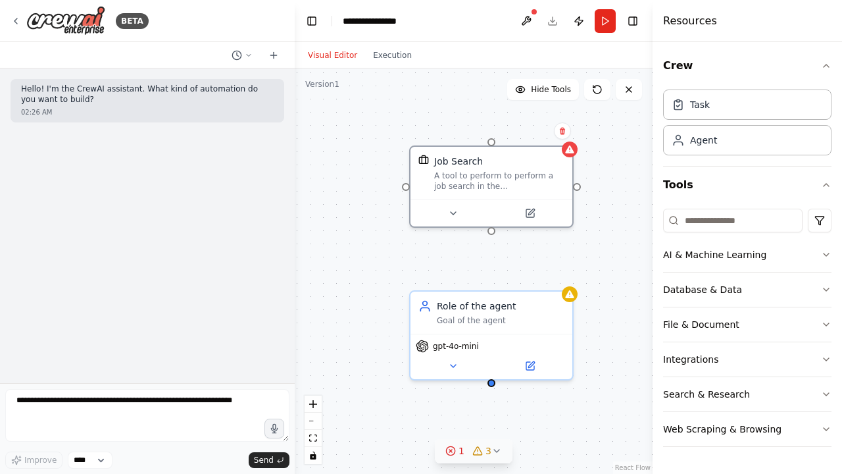
click at [494, 452] on icon at bounding box center [496, 450] width 11 height 11
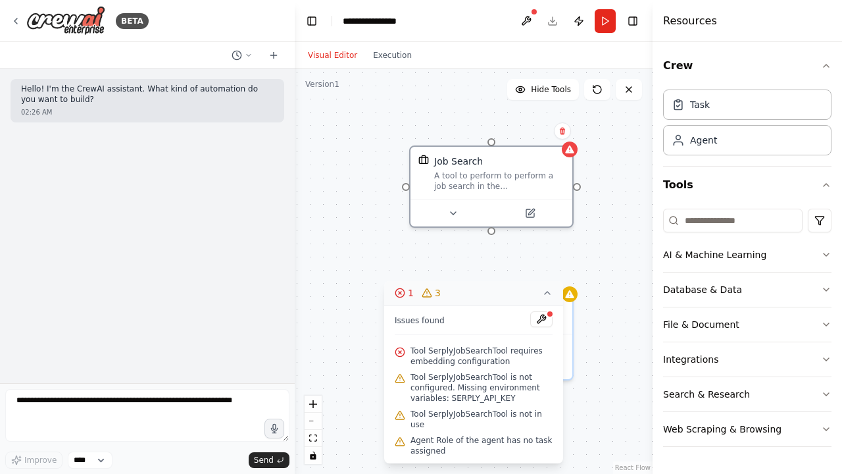
click at [604, 304] on div "Job Search A tool to perform to perform a job search in the [GEOGRAPHIC_DATA] w…" at bounding box center [474, 270] width 358 height 405
click at [535, 208] on icon at bounding box center [530, 210] width 11 height 11
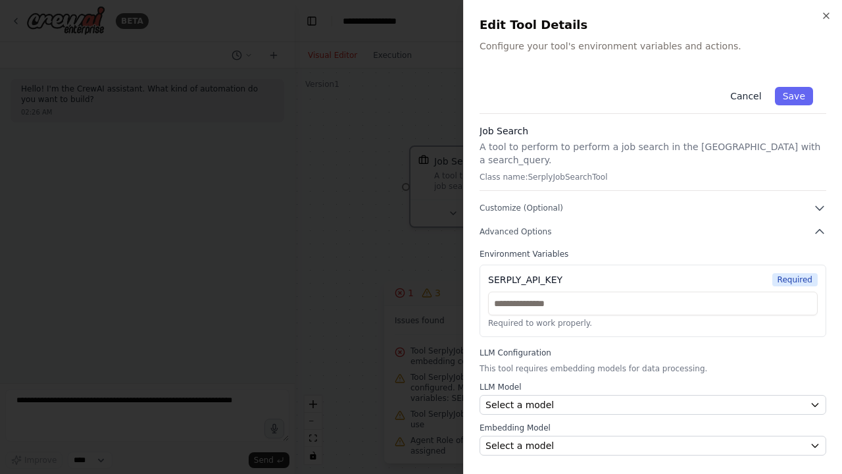
click at [753, 91] on button "Cancel" at bounding box center [745, 96] width 47 height 18
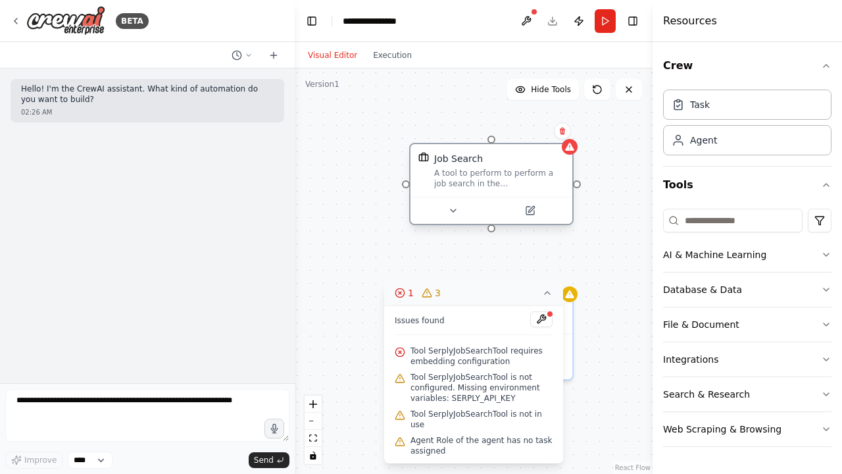
click at [502, 160] on div "Job Search" at bounding box center [499, 158] width 130 height 13
click at [634, 84] on button at bounding box center [629, 89] width 26 height 21
click at [633, 88] on icon at bounding box center [629, 89] width 11 height 11
click at [619, 197] on div "Job Search A tool to perform to perform a job search in the [GEOGRAPHIC_DATA] w…" at bounding box center [474, 270] width 358 height 405
click at [628, 89] on icon at bounding box center [628, 89] width 5 height 5
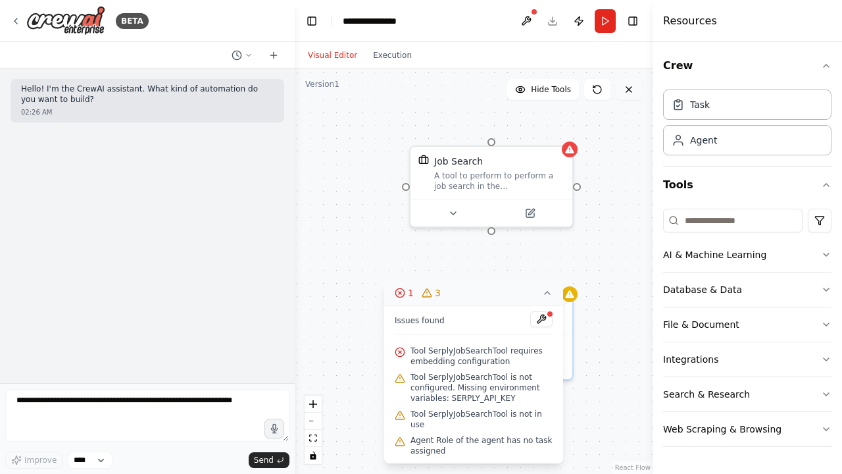
click at [628, 89] on icon at bounding box center [628, 89] width 5 height 5
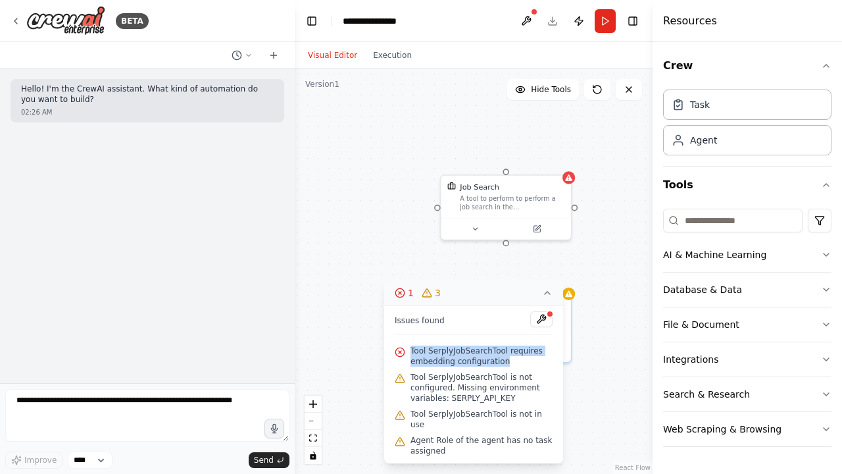
drag, startPoint x: 534, startPoint y: 363, endPoint x: 513, endPoint y: 334, distance: 35.3
click at [513, 334] on div "Issues found Tool SerplyJobSearchTool requires embedding configuration Tool Ser…" at bounding box center [473, 384] width 179 height 158
click at [553, 292] on button "1 3" at bounding box center [473, 293] width 179 height 24
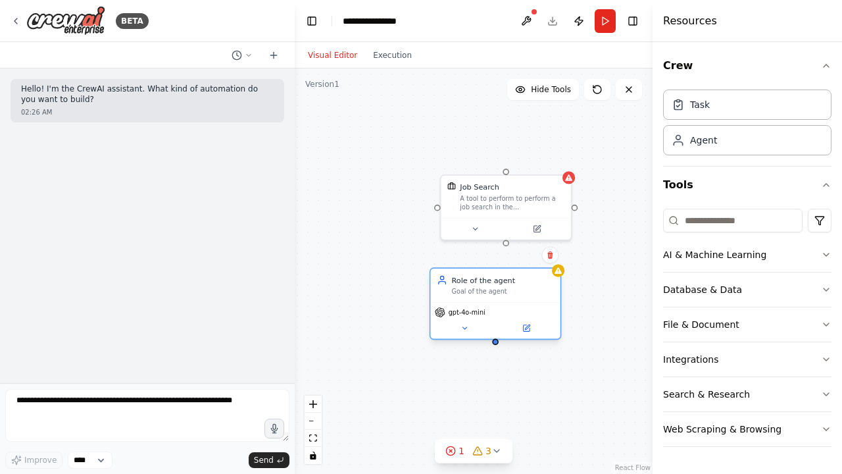
drag, startPoint x: 553, startPoint y: 326, endPoint x: 538, endPoint y: 300, distance: 30.4
click at [538, 300] on div "Role of the agent Goal of the agent gpt-4o-mini" at bounding box center [496, 303] width 132 height 72
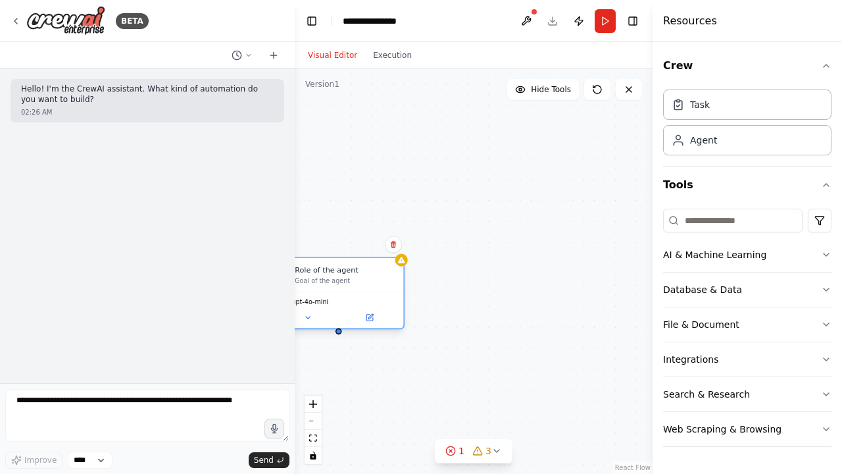
drag, startPoint x: 481, startPoint y: 314, endPoint x: 327, endPoint y: 301, distance: 154.5
click at [326, 302] on span "gpt-4o-mini" at bounding box center [309, 301] width 37 height 9
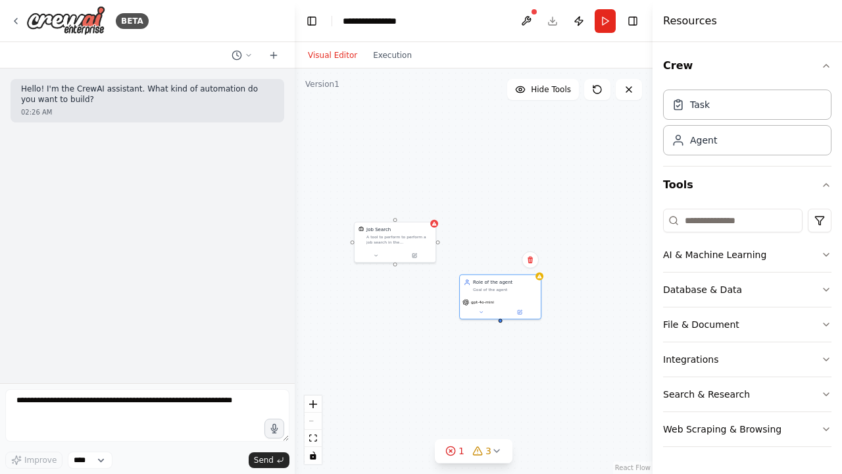
drag, startPoint x: 472, startPoint y: 266, endPoint x: 588, endPoint y: 271, distance: 115.9
click at [591, 273] on div "Job Search A tool to perform to perform a job search in the [GEOGRAPHIC_DATA] w…" at bounding box center [474, 270] width 358 height 405
click at [588, 270] on div "Job Search A tool to perform to perform a job search in the [GEOGRAPHIC_DATA] w…" at bounding box center [474, 270] width 358 height 405
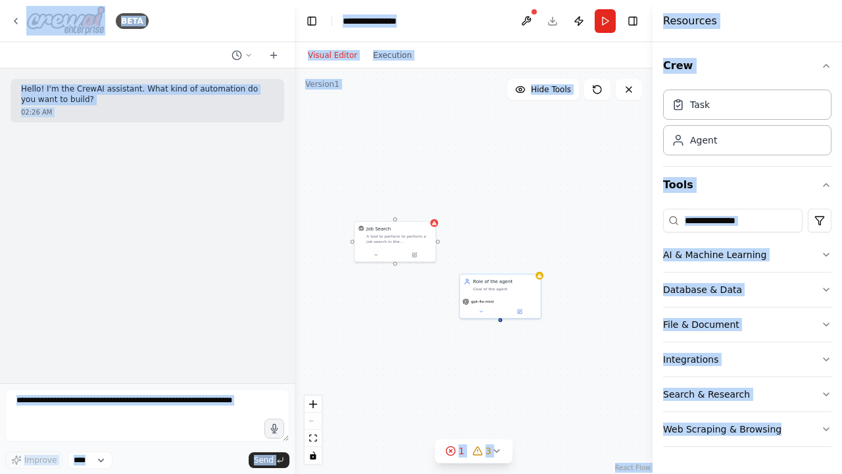
click at [588, 270] on div "Job Search A tool to perform to perform a job search in the [GEOGRAPHIC_DATA] w…" at bounding box center [474, 270] width 358 height 405
click at [605, 270] on div "Job Search A tool to perform to perform a job search in the [GEOGRAPHIC_DATA] w…" at bounding box center [474, 270] width 358 height 405
click at [522, 212] on div "Job Search A tool to perform to perform a job search in the [GEOGRAPHIC_DATA] w…" at bounding box center [474, 270] width 358 height 405
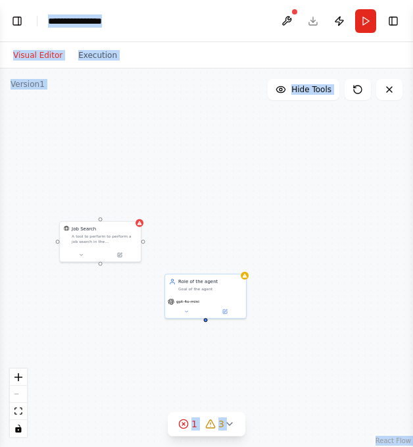
select select "****"
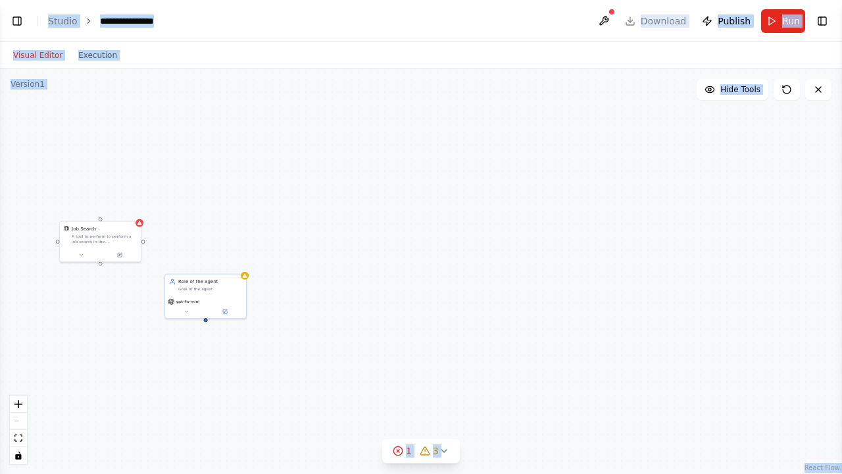
click at [278, 175] on div "Job Search A tool to perform to perform a job search in the [GEOGRAPHIC_DATA] w…" at bounding box center [421, 270] width 842 height 405
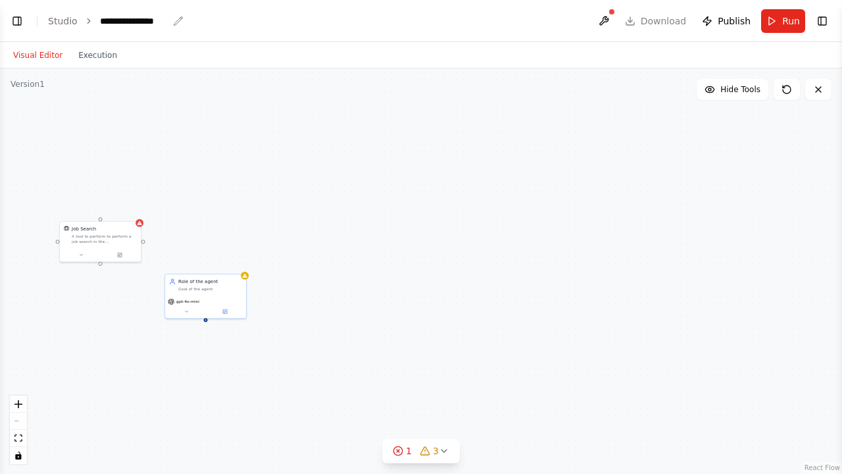
click at [139, 16] on div "**********" at bounding box center [134, 20] width 68 height 13
click at [310, 172] on div "Job Search A tool to perform to perform a job search in the [GEOGRAPHIC_DATA] w…" at bounding box center [421, 270] width 842 height 405
drag, startPoint x: 353, startPoint y: 172, endPoint x: 426, endPoint y: 169, distance: 73.1
click at [428, 170] on div "Job Search A tool to perform to perform a job search in the [GEOGRAPHIC_DATA] w…" at bounding box center [421, 270] width 842 height 405
click at [728, 94] on span "Hide Tools" at bounding box center [740, 89] width 40 height 11
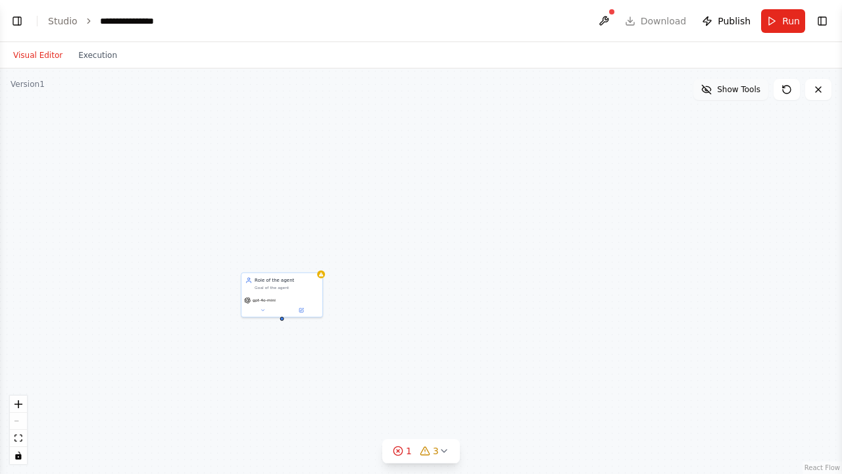
click at [728, 94] on span "Show Tools" at bounding box center [738, 89] width 43 height 11
click at [728, 94] on span "Hide Tools" at bounding box center [740, 89] width 40 height 11
click at [728, 94] on span "Show Tools" at bounding box center [738, 89] width 43 height 11
click at [780, 93] on button at bounding box center [787, 89] width 26 height 21
click at [826, 91] on button at bounding box center [818, 89] width 26 height 21
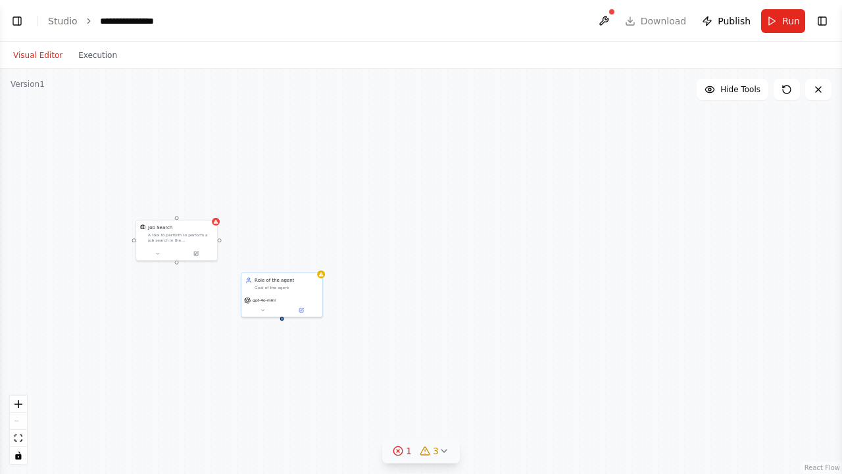
click at [439, 451] on icon at bounding box center [444, 450] width 11 height 11
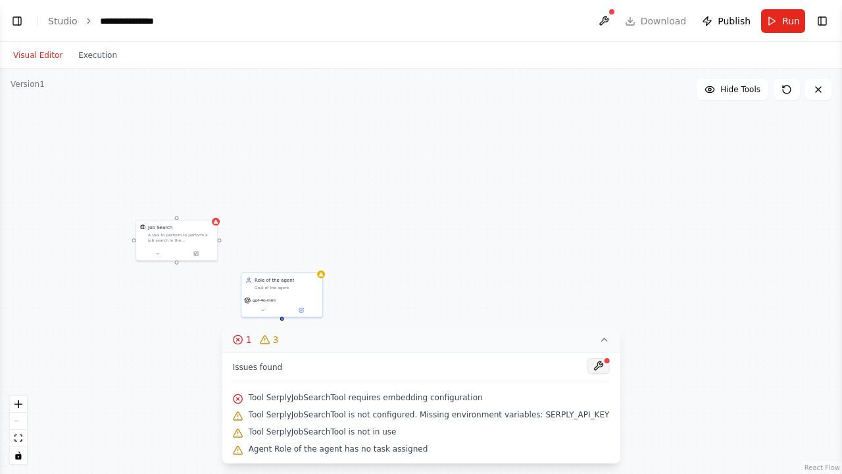
click at [593, 368] on button at bounding box center [598, 366] width 22 height 16
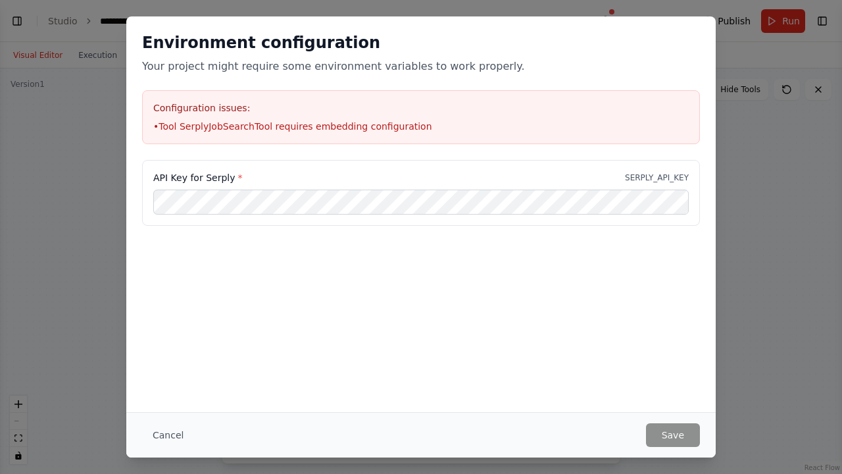
click at [775, 397] on div "Environment configuration Your project might require some environment variables…" at bounding box center [421, 237] width 842 height 474
click at [158, 437] on button "Cancel" at bounding box center [168, 435] width 52 height 24
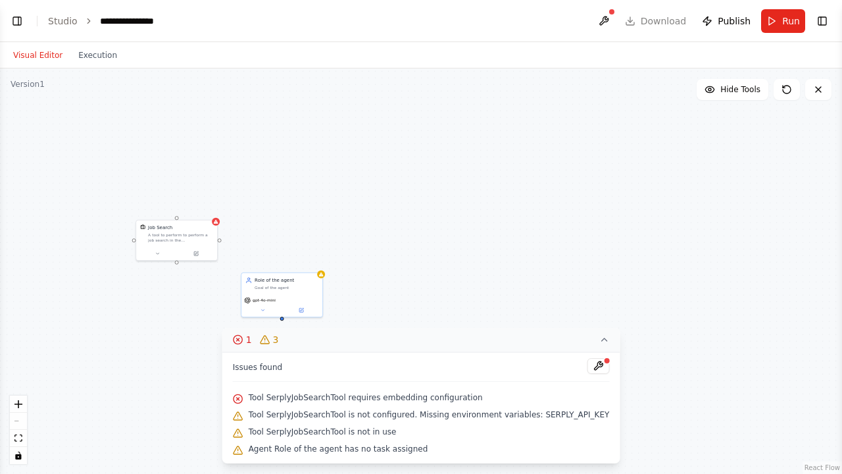
click at [51, 52] on button "Visual Editor" at bounding box center [37, 55] width 65 height 16
click at [24, 25] on button "Toggle Left Sidebar" at bounding box center [17, 21] width 18 height 18
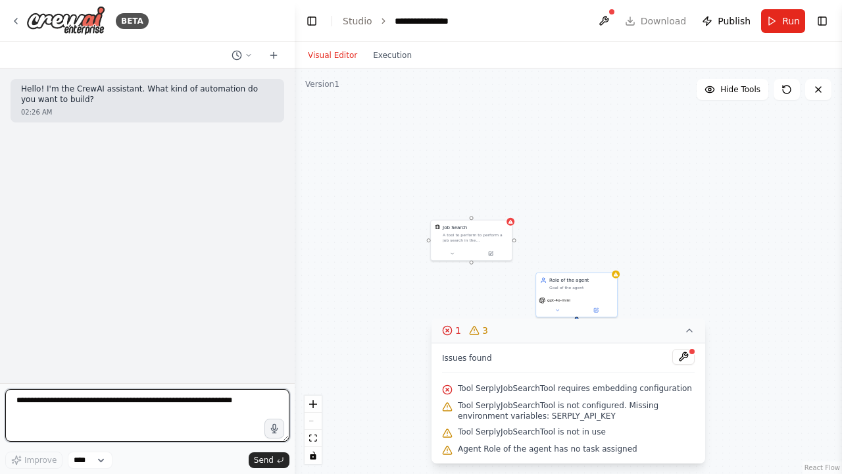
click at [122, 396] on textarea at bounding box center [147, 415] width 284 height 53
type textarea "**********"
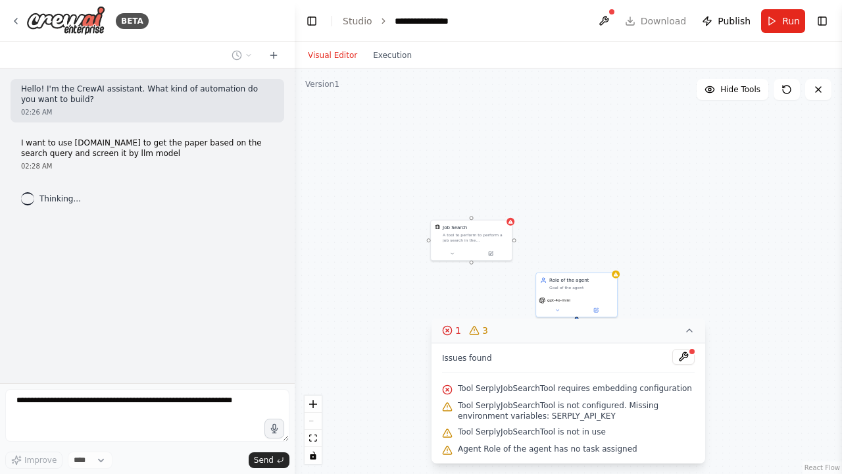
click at [693, 326] on icon at bounding box center [689, 330] width 11 height 11
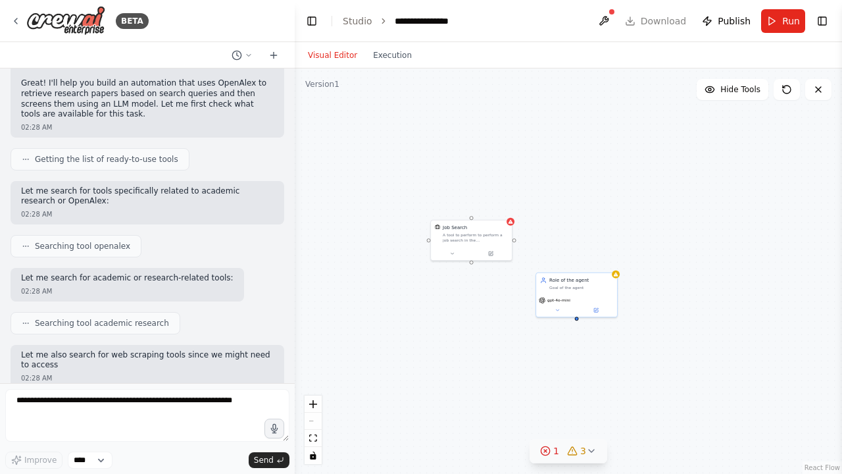
scroll to position [214, 0]
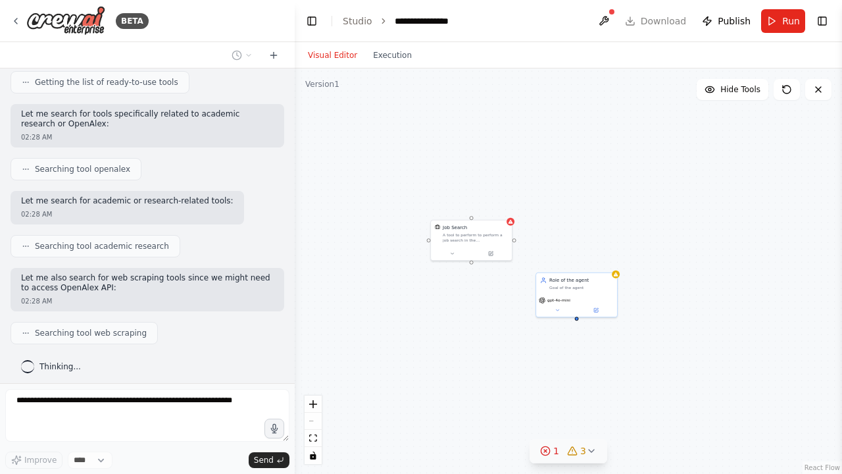
click at [418, 374] on div "Job Search A tool to perform to perform a job search in the [GEOGRAPHIC_DATA] w…" at bounding box center [568, 270] width 547 height 405
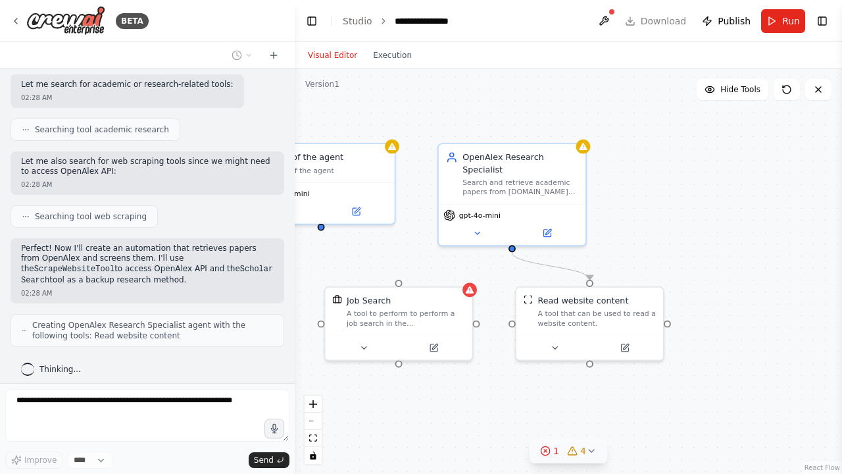
scroll to position [364, 0]
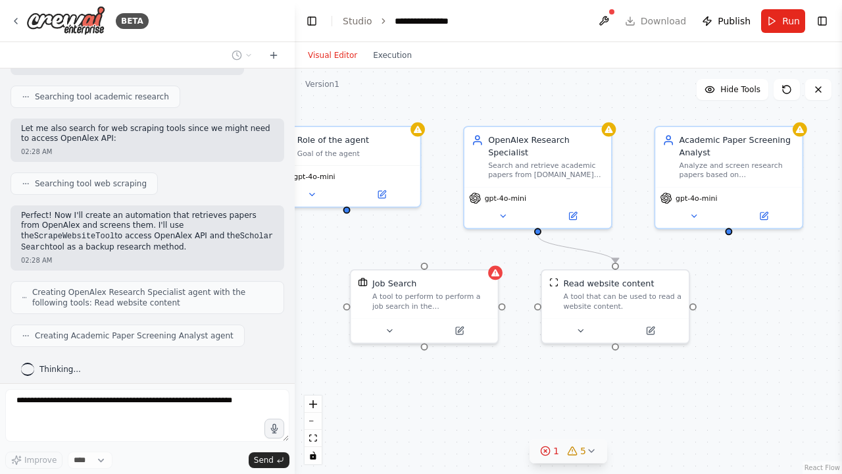
drag, startPoint x: 470, startPoint y: 314, endPoint x: 320, endPoint y: 263, distance: 158.5
click at [320, 263] on div ".deletable-edge-delete-btn { width: 20px; height: 20px; border: 0px solid #ffff…" at bounding box center [568, 270] width 547 height 405
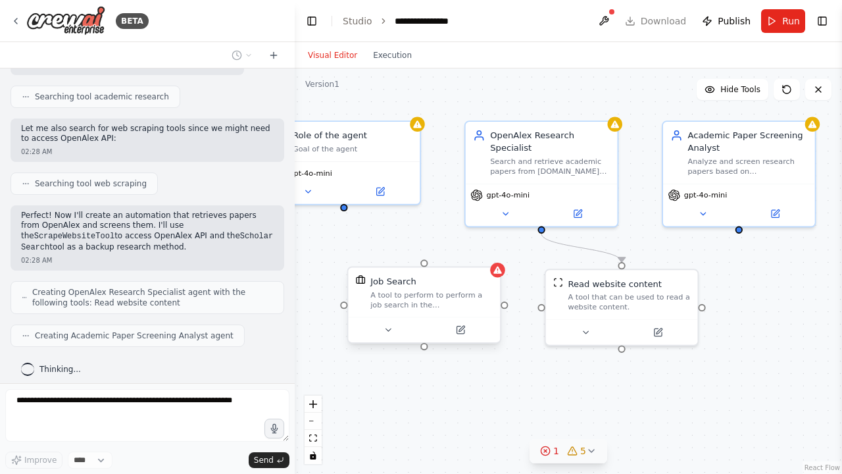
scroll to position [440, 0]
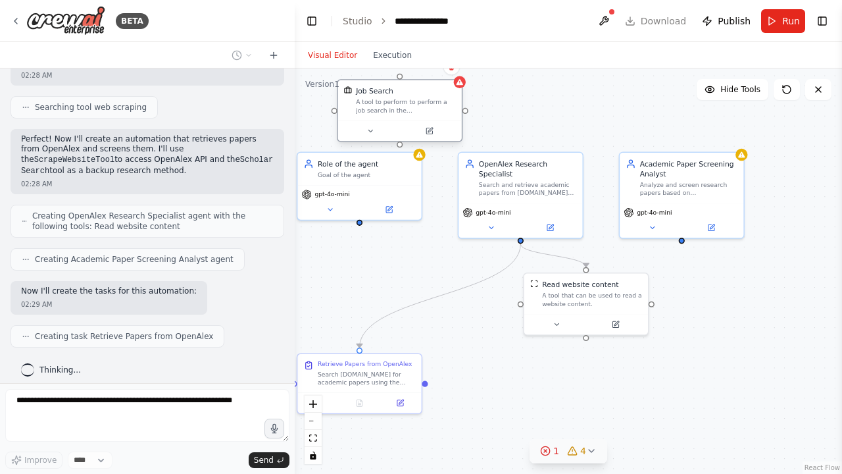
drag, startPoint x: 438, startPoint y: 296, endPoint x: 416, endPoint y: 110, distance: 187.5
click at [416, 111] on div "A tool to perform to perform a job search in the [GEOGRAPHIC_DATA] with a searc…" at bounding box center [406, 106] width 100 height 16
click at [365, 128] on button at bounding box center [370, 131] width 57 height 12
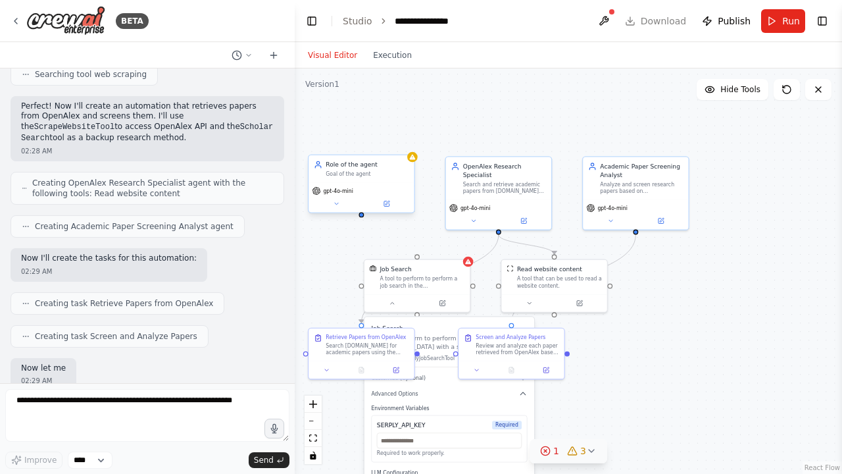
scroll to position [549, 0]
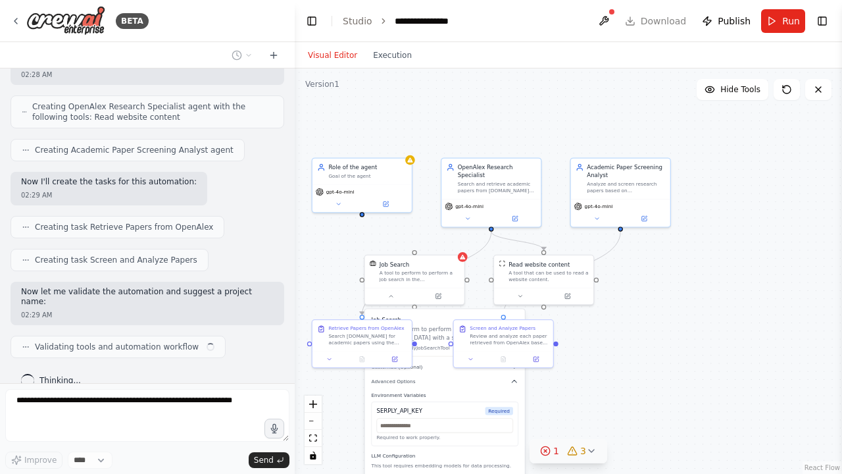
click at [584, 351] on div ".deletable-edge-delete-btn { width: 20px; height: 20px; border: 0px solid #ffff…" at bounding box center [568, 270] width 547 height 405
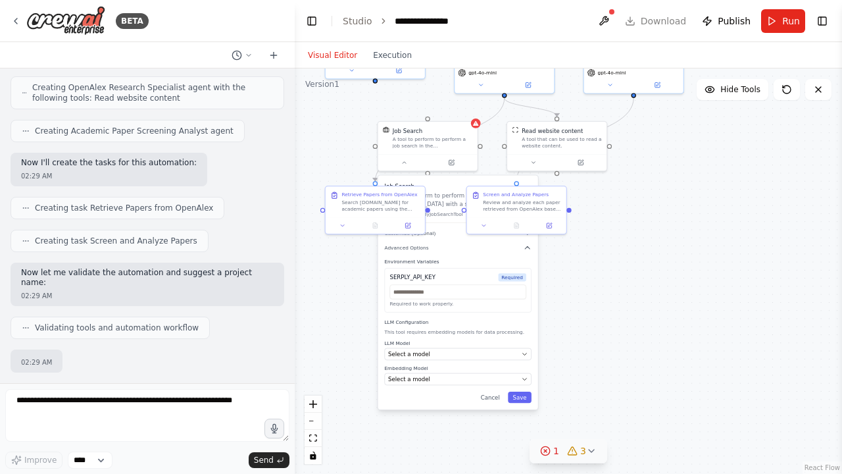
drag, startPoint x: 589, startPoint y: 363, endPoint x: 599, endPoint y: 242, distance: 121.5
click at [599, 243] on div ".deletable-edge-delete-btn { width: 20px; height: 20px; border: 0px solid #ffff…" at bounding box center [568, 270] width 547 height 405
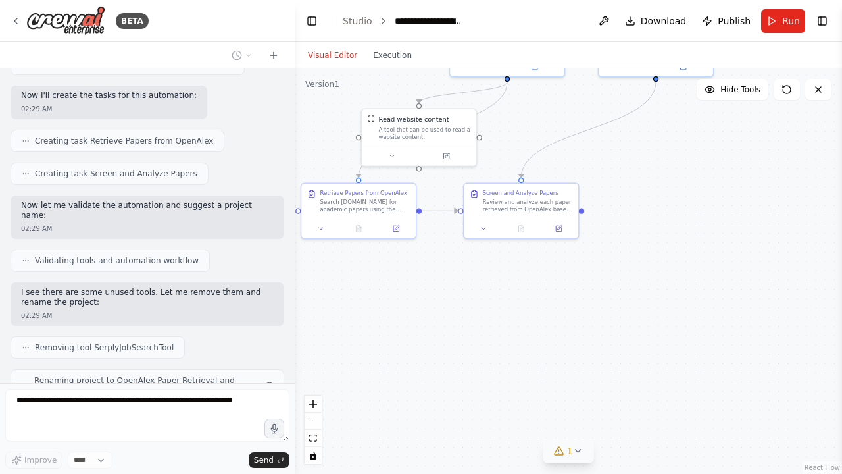
scroll to position [679, 0]
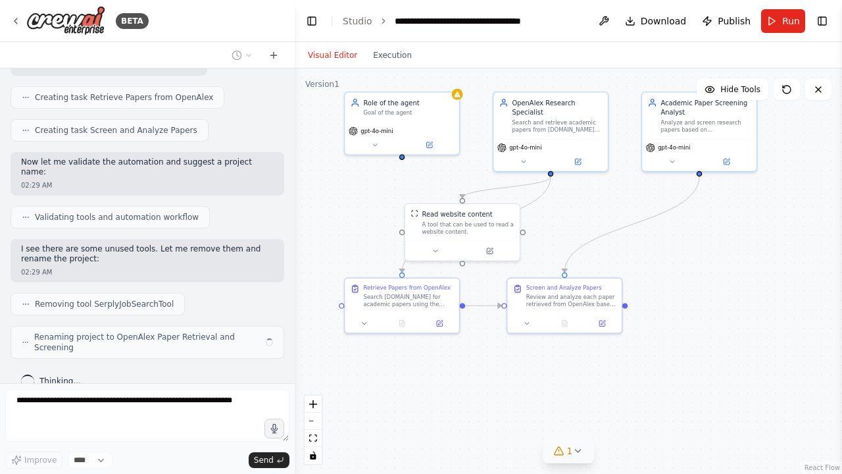
drag, startPoint x: 461, startPoint y: 311, endPoint x: 504, endPoint y: 405, distance: 104.2
click at [504, 405] on div ".deletable-edge-delete-btn { width: 20px; height: 20px; border: 0px solid #ffff…" at bounding box center [568, 270] width 547 height 405
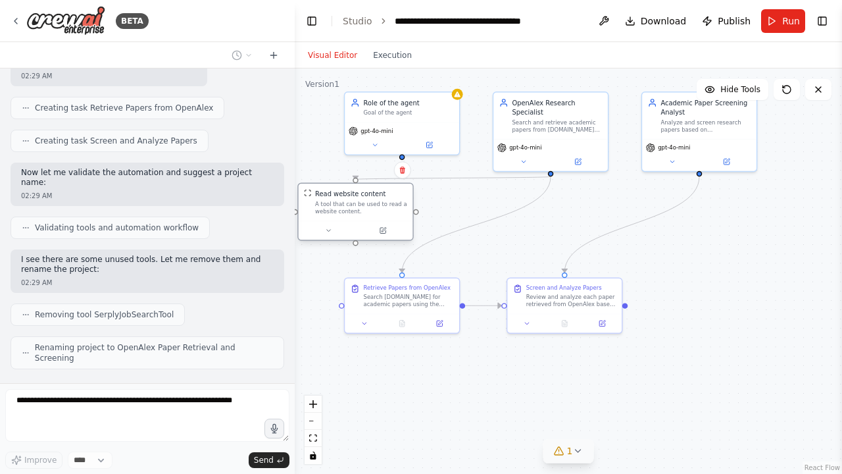
drag, startPoint x: 461, startPoint y: 220, endPoint x: 357, endPoint y: 197, distance: 107.0
click at [357, 198] on div "Read website content A tool that can be used to read a website content." at bounding box center [361, 202] width 92 height 26
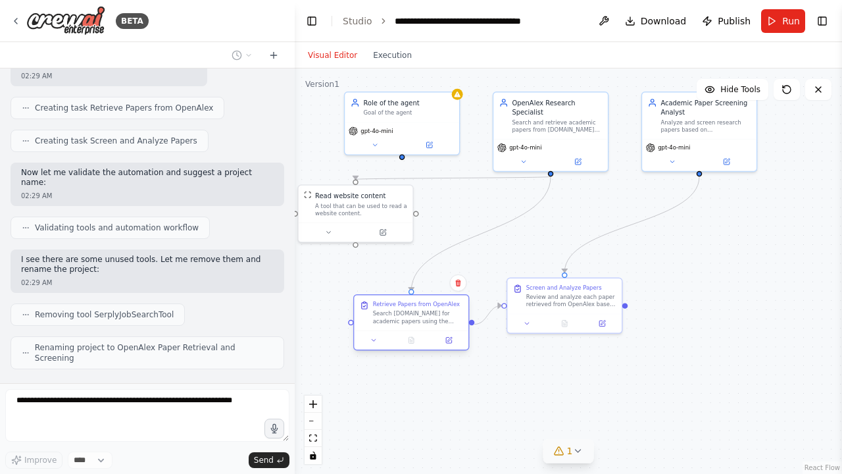
drag, startPoint x: 410, startPoint y: 289, endPoint x: 422, endPoint y: 305, distance: 20.1
click at [422, 305] on div "Retrieve Papers from OpenAlex" at bounding box center [416, 304] width 87 height 7
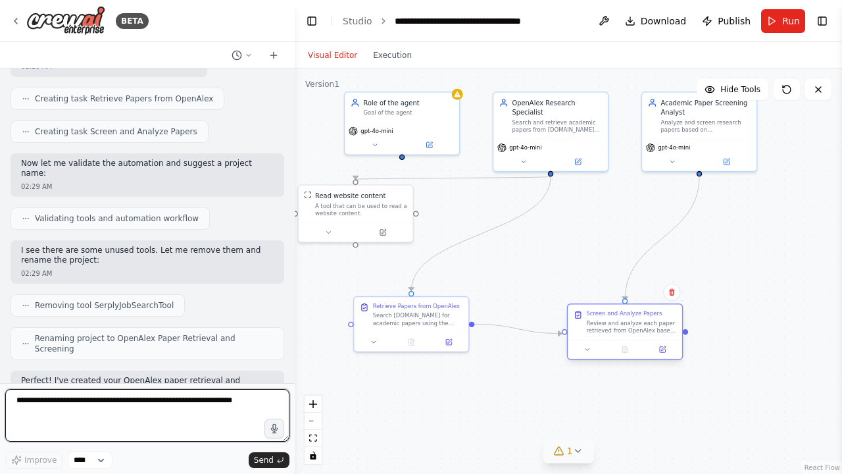
drag, startPoint x: 547, startPoint y: 304, endPoint x: 605, endPoint y: 334, distance: 65.3
click at [605, 334] on div "Screen and Analyze Papers Review and analyze each paper retrieved from OpenAlex…" at bounding box center [625, 323] width 114 height 36
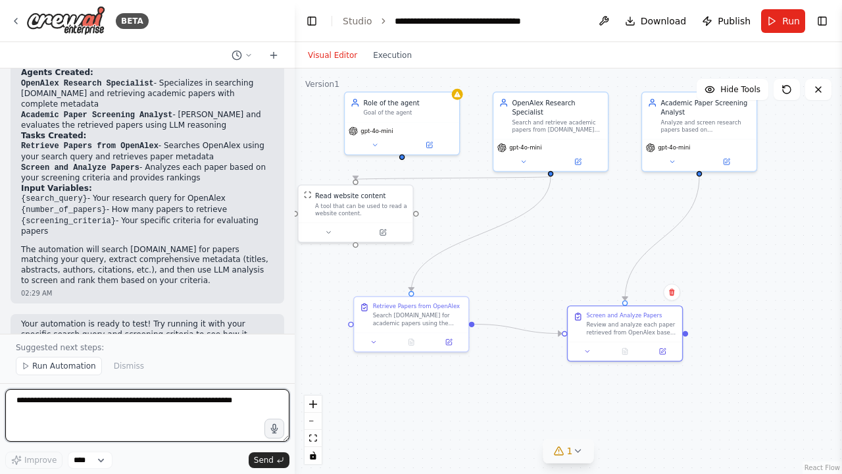
scroll to position [1008, 0]
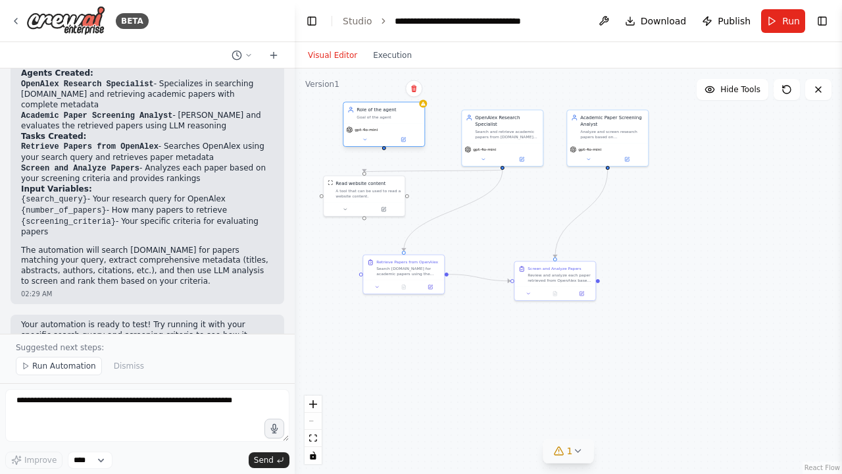
drag, startPoint x: 402, startPoint y: 120, endPoint x: 388, endPoint y: 111, distance: 17.2
click at [388, 111] on div "Role of the agent Goal of the agent" at bounding box center [389, 113] width 64 height 13
click at [366, 140] on icon at bounding box center [365, 139] width 5 height 5
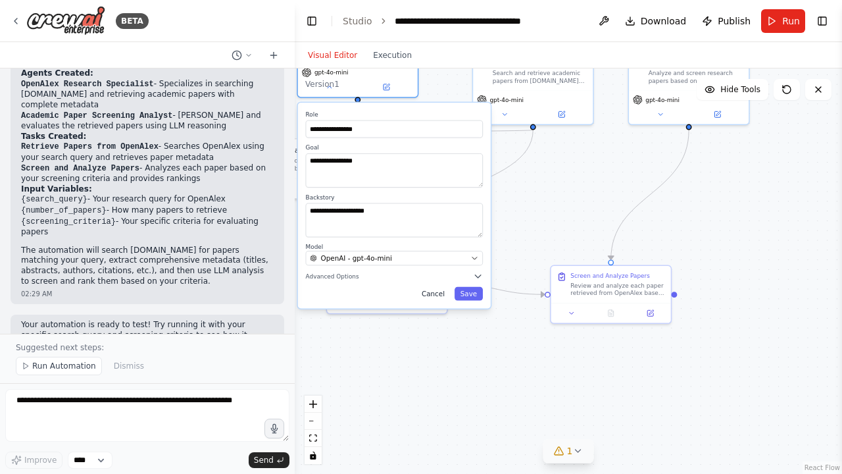
click at [437, 295] on button "Cancel" at bounding box center [433, 294] width 35 height 14
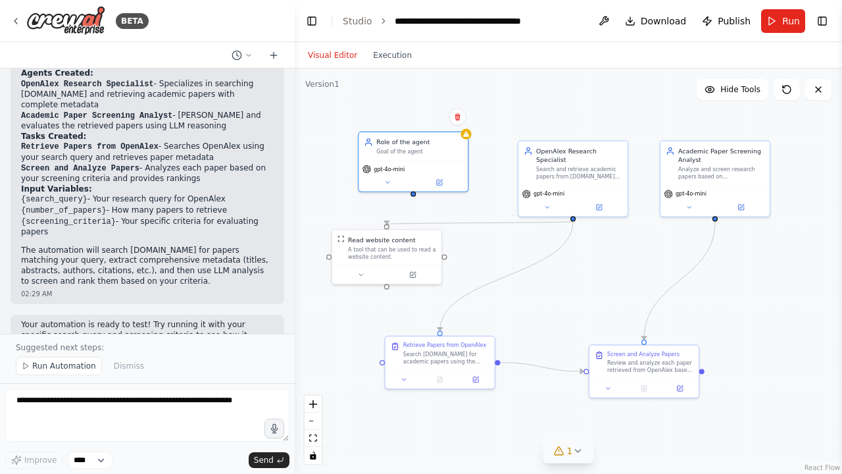
drag, startPoint x: 437, startPoint y: 163, endPoint x: 488, endPoint y: 249, distance: 100.0
click at [488, 249] on div ".deletable-edge-delete-btn { width: 20px; height: 20px; border: 0px solid #ffff…" at bounding box center [568, 270] width 547 height 405
click at [439, 187] on div "gpt-4o-mini" at bounding box center [413, 174] width 109 height 31
click at [459, 122] on button at bounding box center [457, 117] width 17 height 17
click at [426, 116] on button "Confirm" at bounding box center [420, 117] width 47 height 16
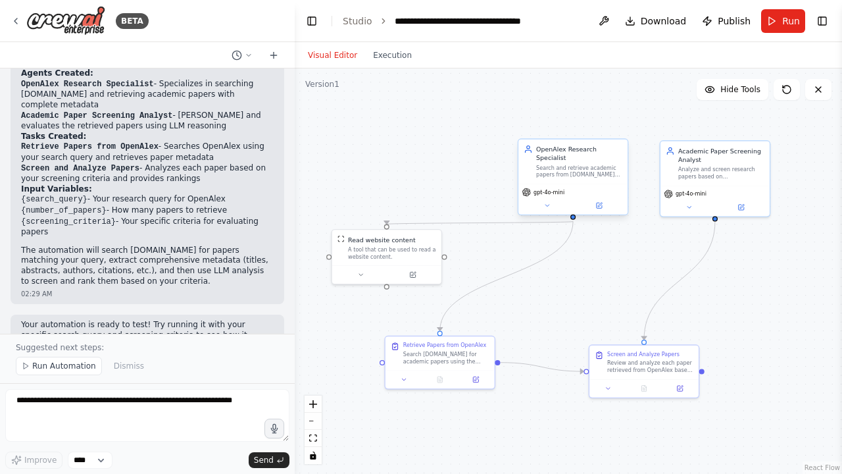
click at [596, 158] on div "OpenAlex Research Specialist" at bounding box center [579, 154] width 86 height 18
click at [430, 148] on div ".deletable-edge-delete-btn { width: 20px; height: 20px; border: 0px solid #ffff…" at bounding box center [568, 270] width 547 height 405
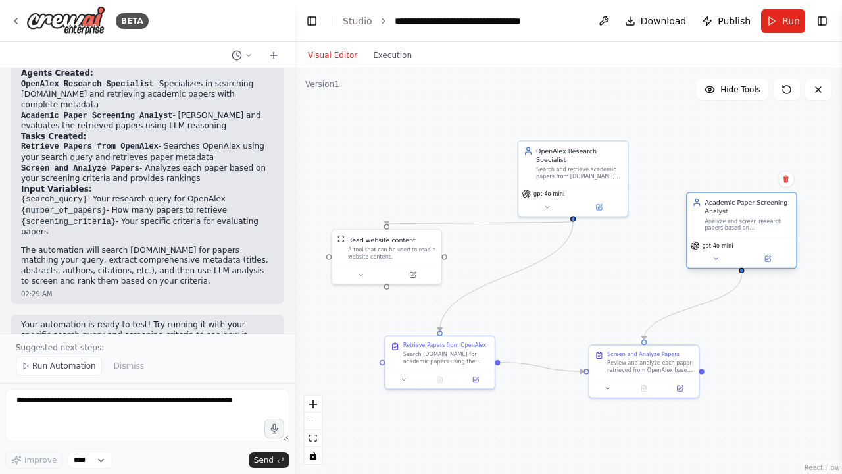
drag, startPoint x: 729, startPoint y: 184, endPoint x: 755, endPoint y: 231, distance: 53.9
click at [755, 233] on div "Academic Paper Screening Analyst Analyze and screen research papers based on {s…" at bounding box center [741, 215] width 109 height 44
click at [569, 178] on div "Search and retrieve academic papers from [DOMAIN_NAME] based on {search_query},…" at bounding box center [579, 171] width 86 height 14
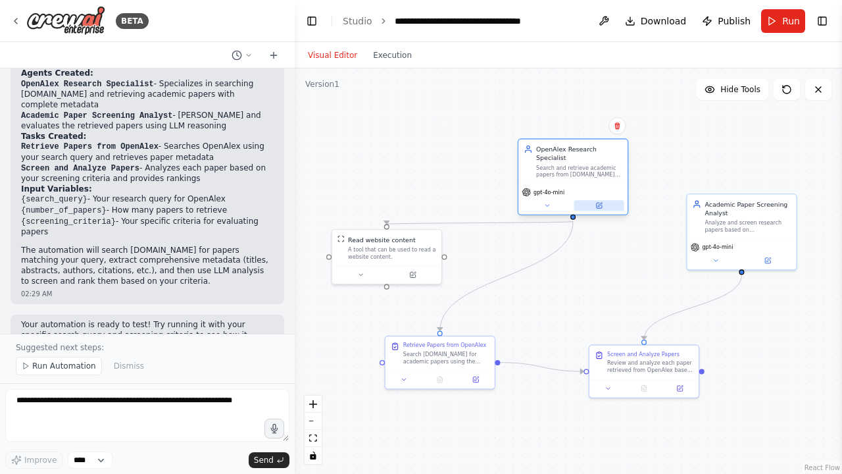
click at [594, 204] on button at bounding box center [599, 205] width 50 height 11
click at [418, 270] on button at bounding box center [413, 273] width 50 height 11
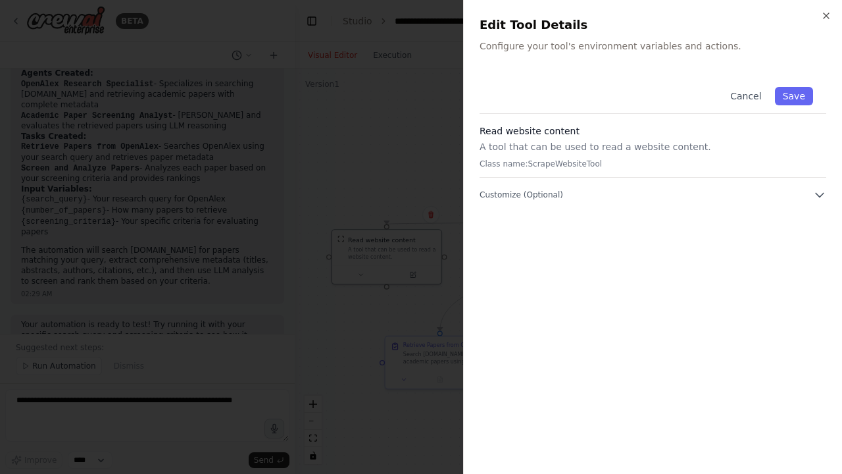
click at [409, 207] on div at bounding box center [421, 237] width 842 height 474
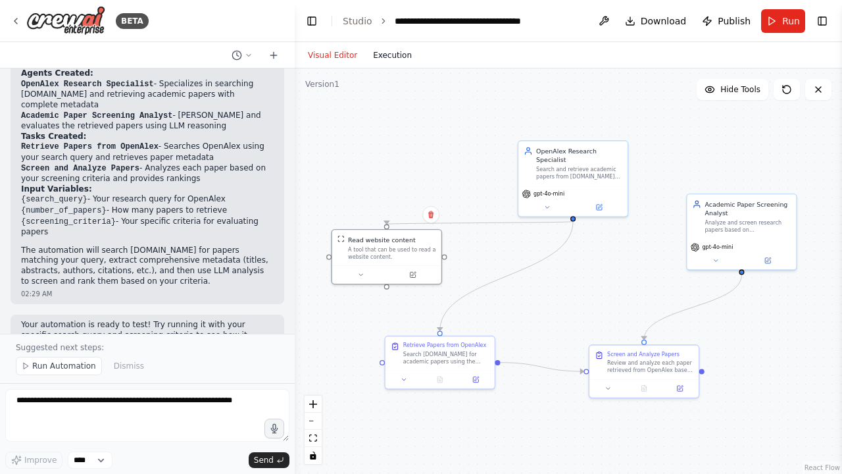
click at [399, 56] on button "Execution" at bounding box center [392, 55] width 55 height 16
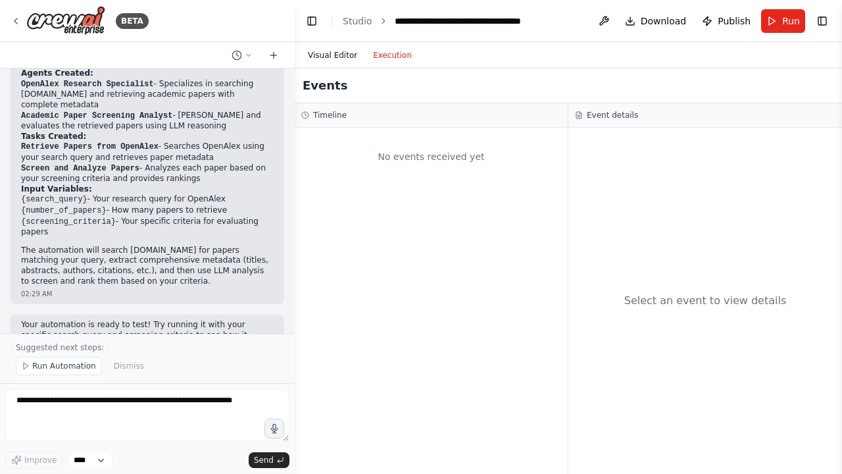
click at [338, 53] on button "Visual Editor" at bounding box center [332, 55] width 65 height 16
